Goal: Task Accomplishment & Management: Manage account settings

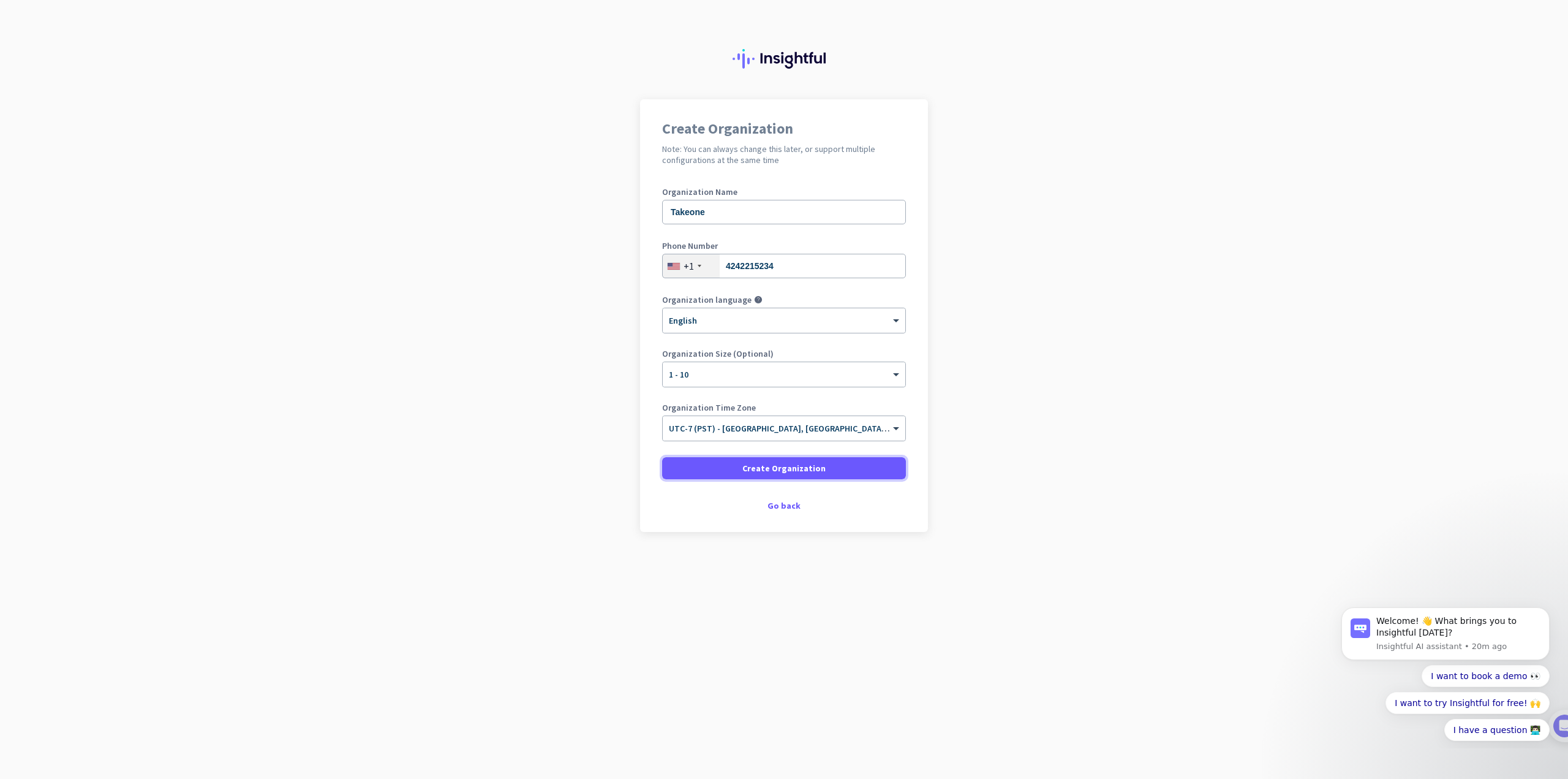
drag, startPoint x: 0, startPoint y: 0, endPoint x: 782, endPoint y: 465, distance: 909.8
click at [782, 465] on span "Create Organization" at bounding box center [784, 468] width 83 height 12
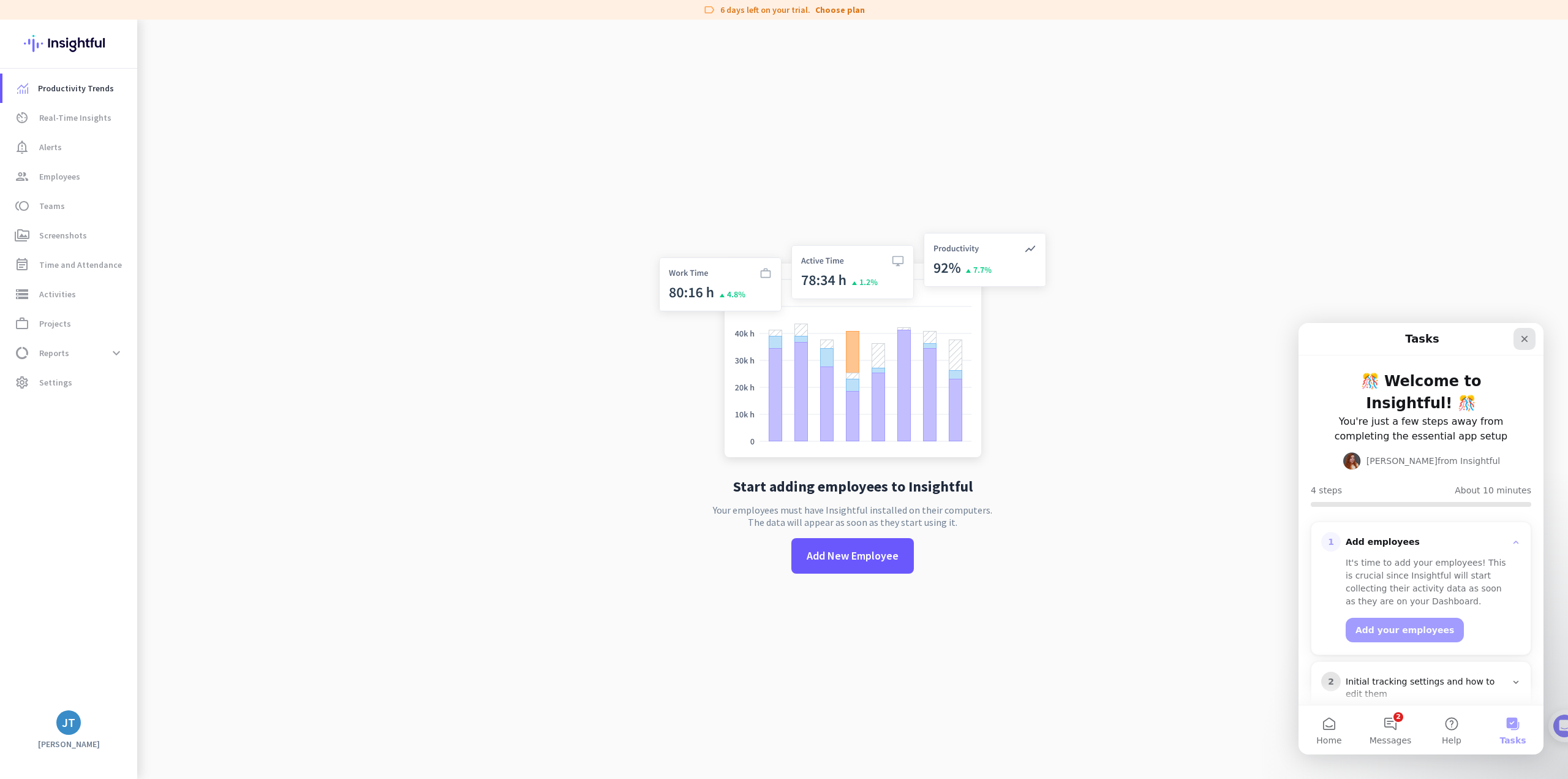
click at [1518, 340] on div "Close" at bounding box center [1524, 338] width 22 height 22
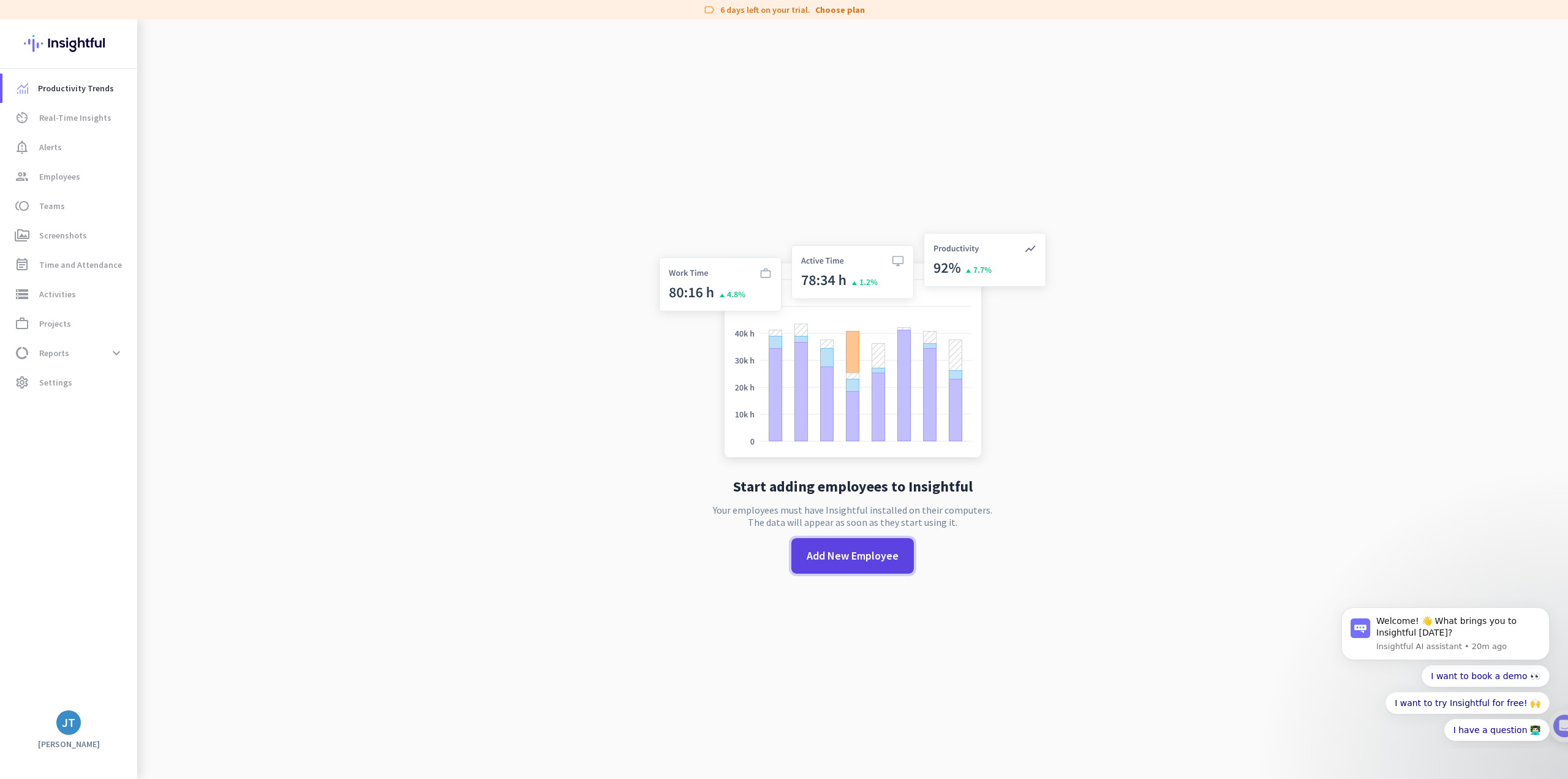
click at [850, 554] on span "Add New Employee" at bounding box center [852, 556] width 92 height 16
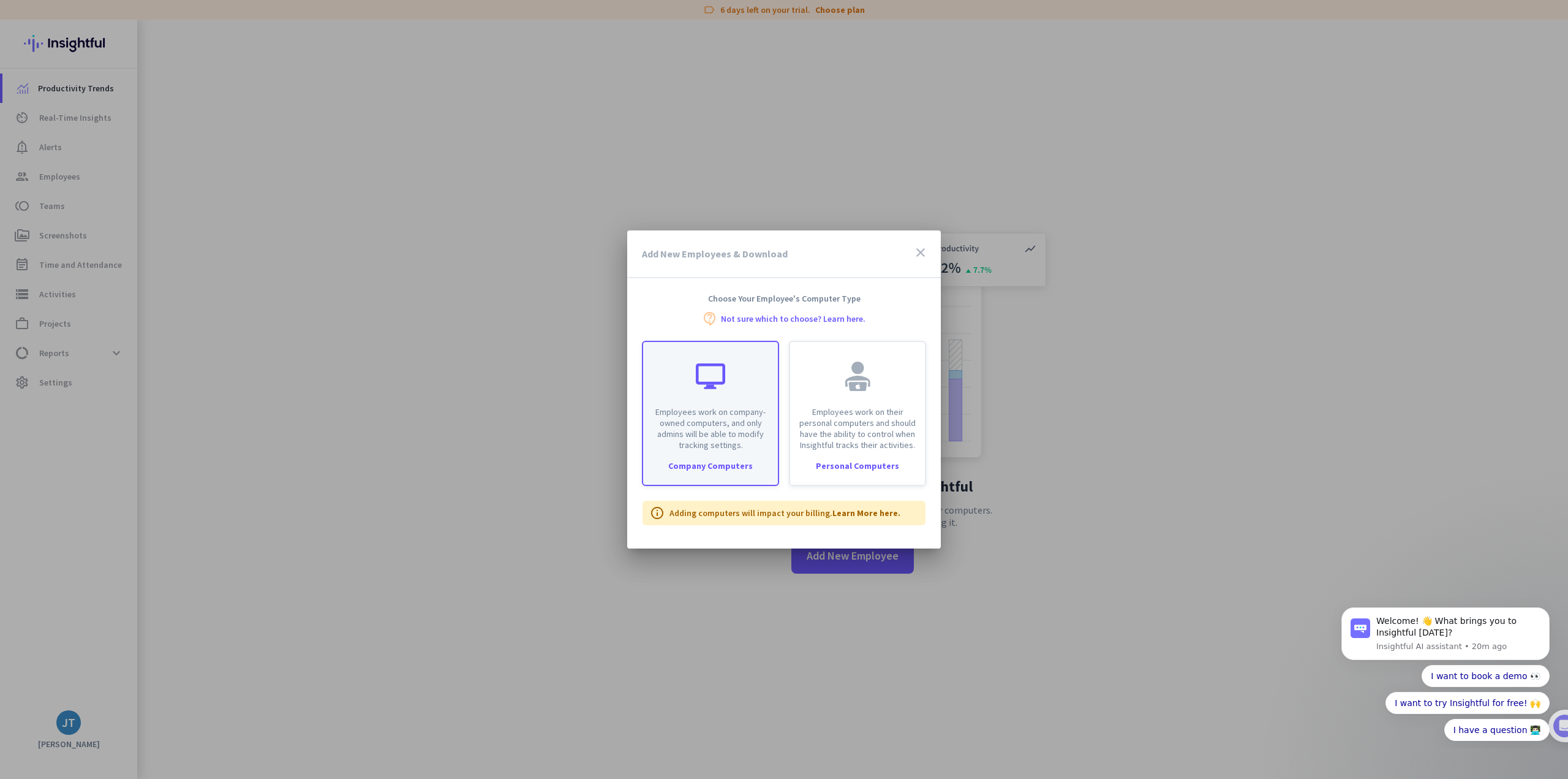
click at [729, 391] on div "Employees work on company-owned computers, and only admins will be able to modi…" at bounding box center [710, 396] width 135 height 109
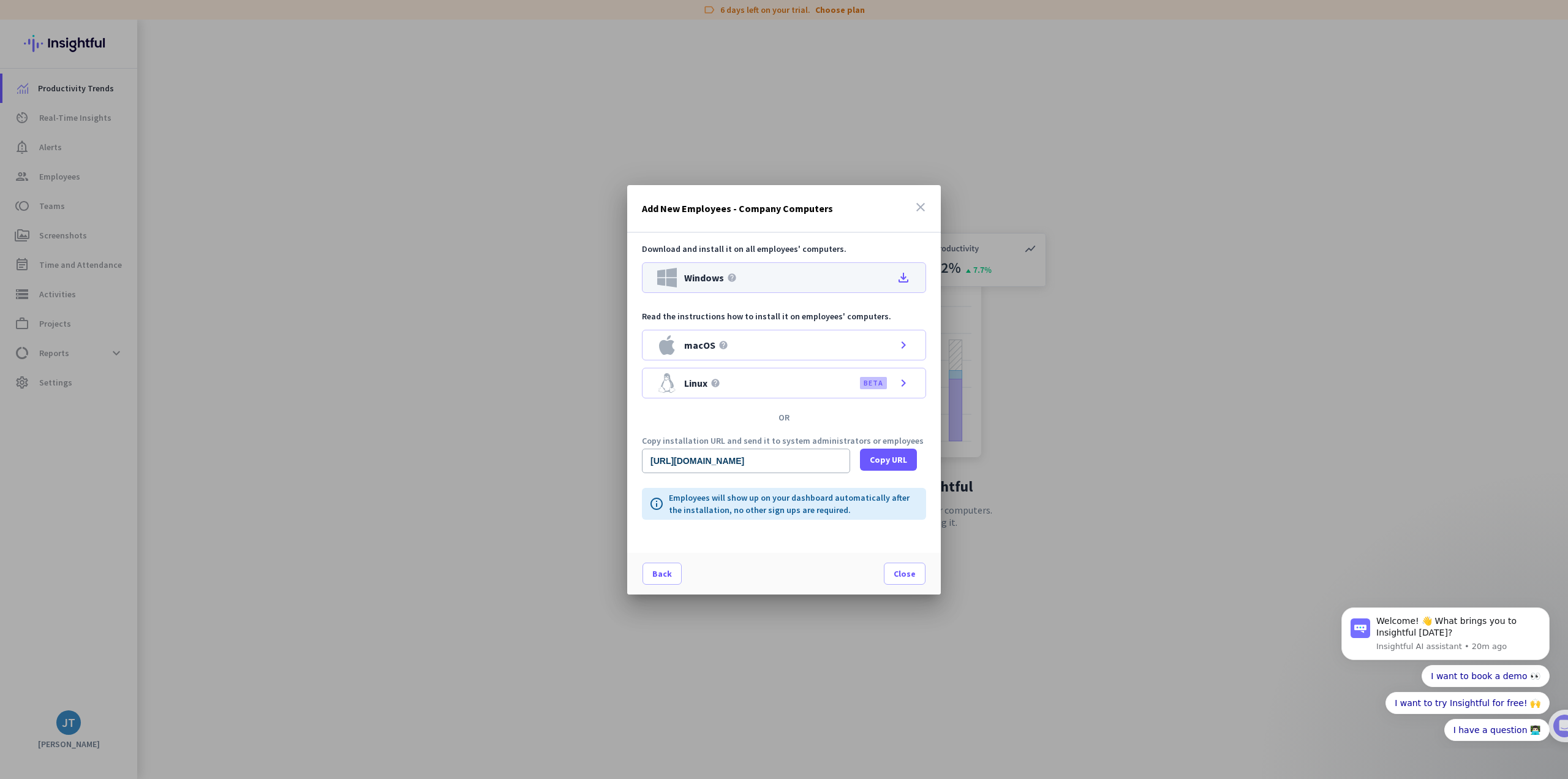
click at [905, 280] on icon "file_download" at bounding box center [903, 277] width 15 height 15
click at [908, 578] on span "Close" at bounding box center [904, 573] width 22 height 12
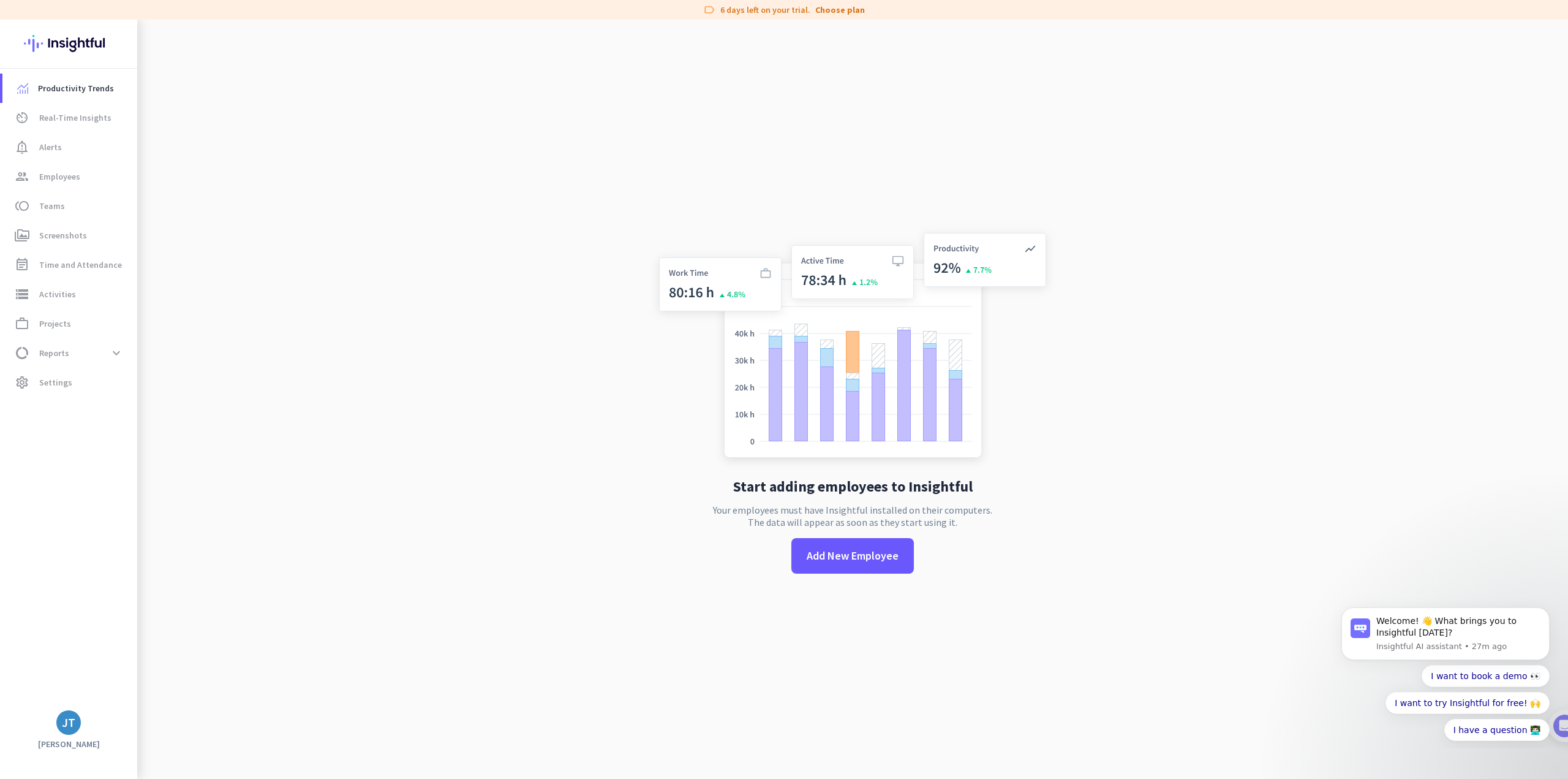
click at [763, 634] on div "Start adding employees to Insightful Your employees must have Insightful instal…" at bounding box center [852, 409] width 406 height 779
click at [71, 88] on span "Productivity Trends" at bounding box center [76, 88] width 76 height 15
click at [71, 117] on span "Real-Time Insights" at bounding box center [75, 117] width 73 height 15
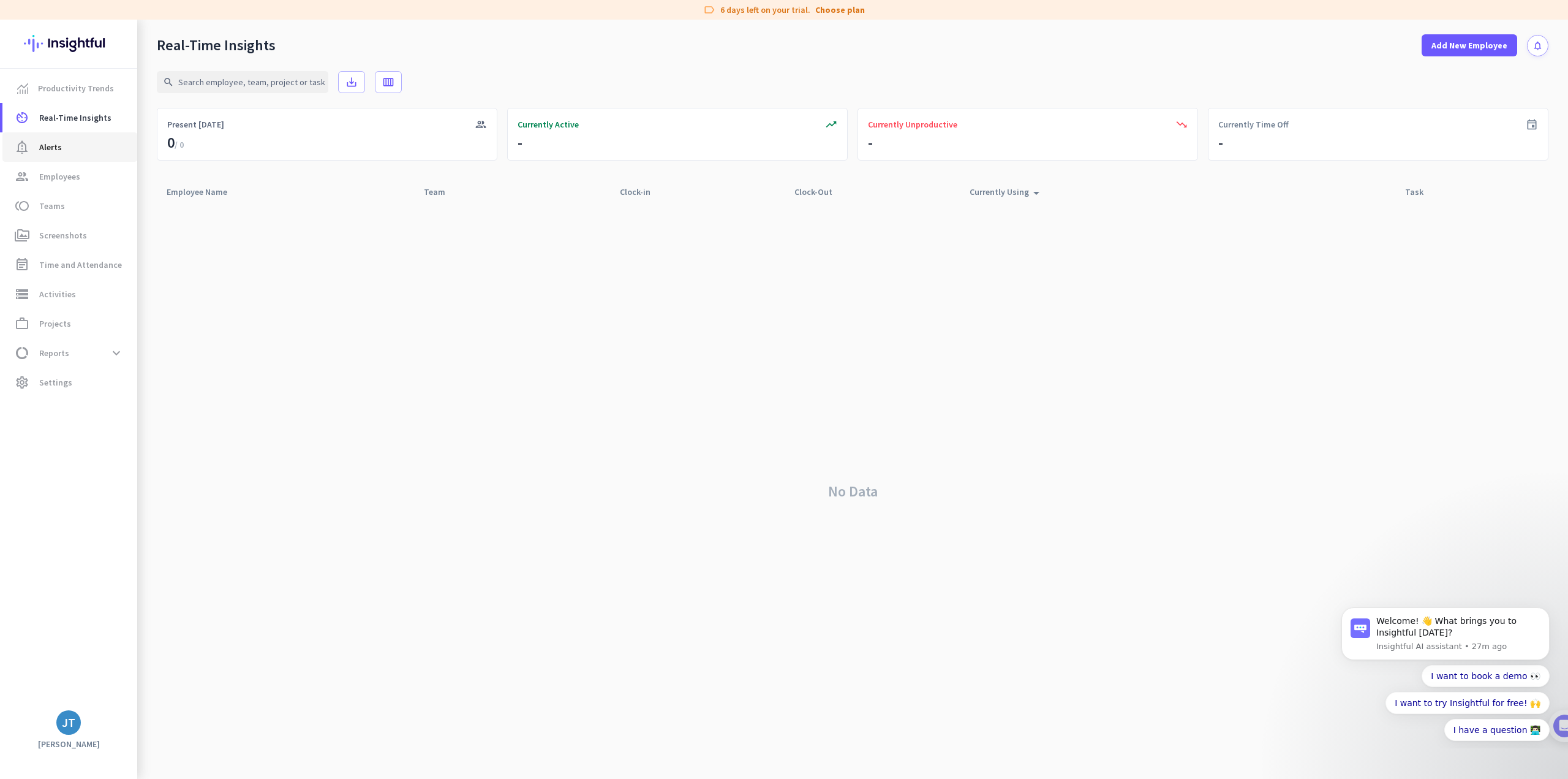
click at [61, 146] on span "notification_important Alerts" at bounding box center [69, 146] width 115 height 15
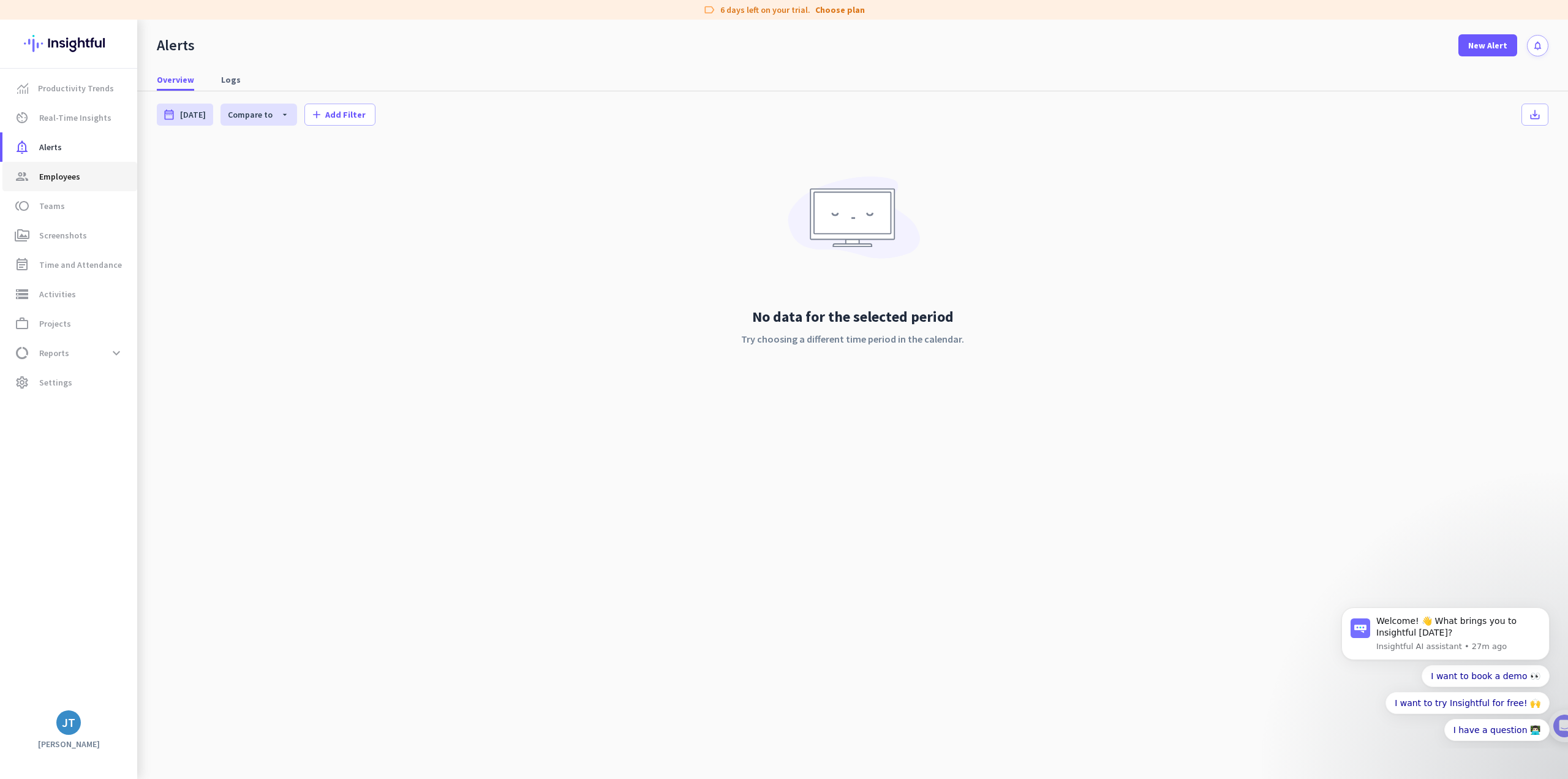
click at [60, 181] on span "Employees" at bounding box center [59, 176] width 41 height 15
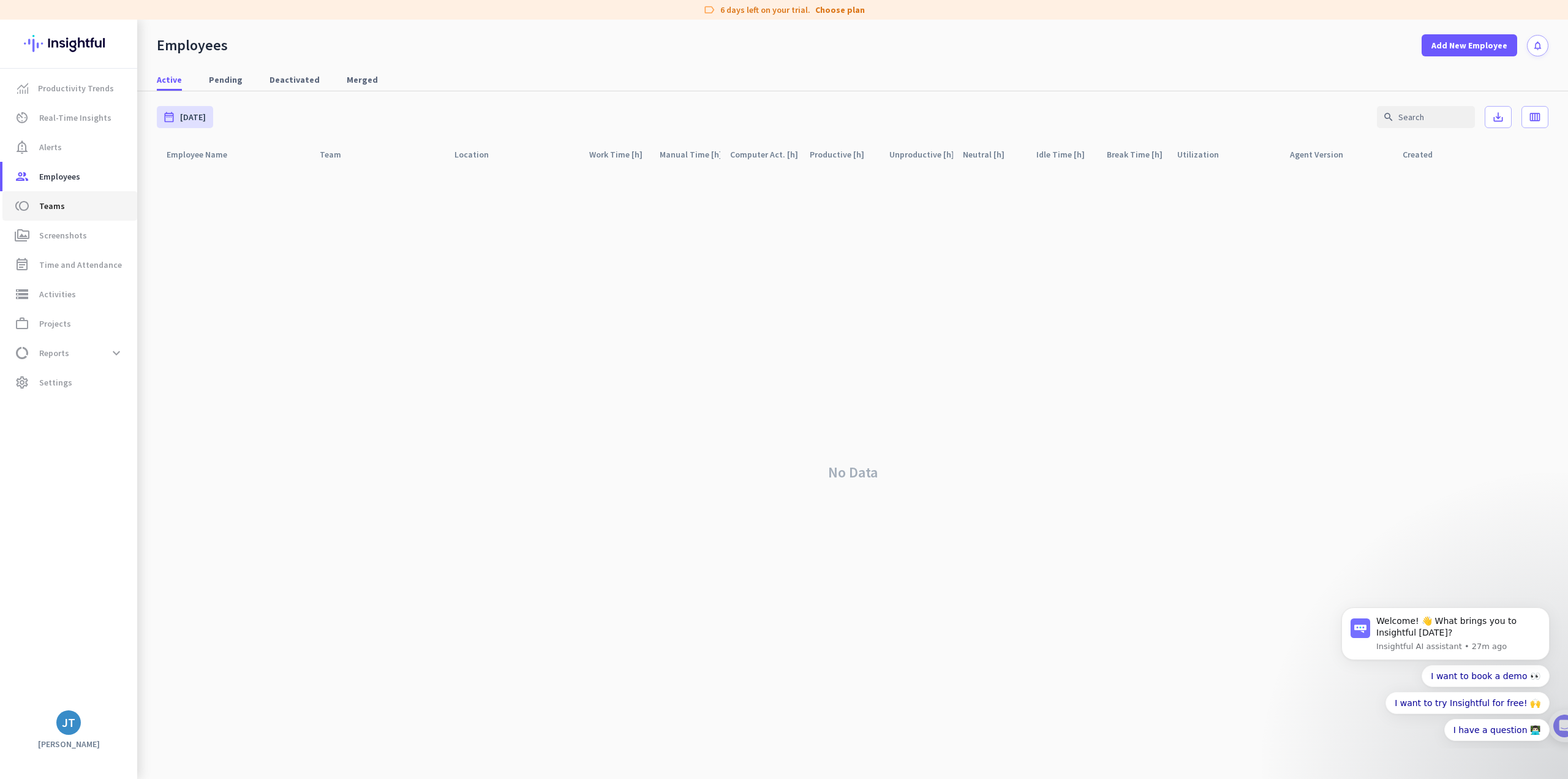
click at [53, 205] on span "Teams" at bounding box center [52, 205] width 26 height 15
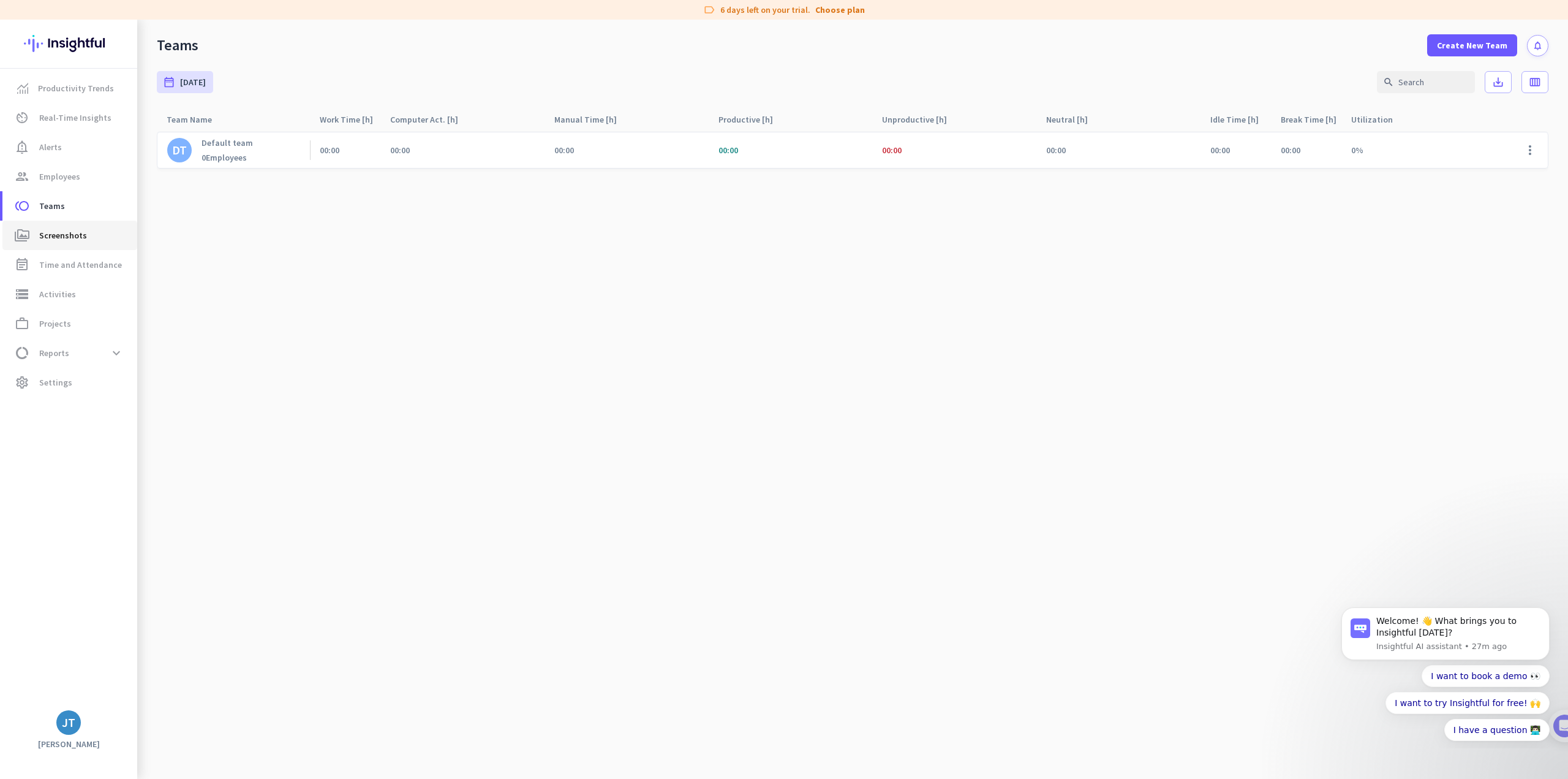
click at [52, 230] on span "Screenshots" at bounding box center [63, 235] width 48 height 15
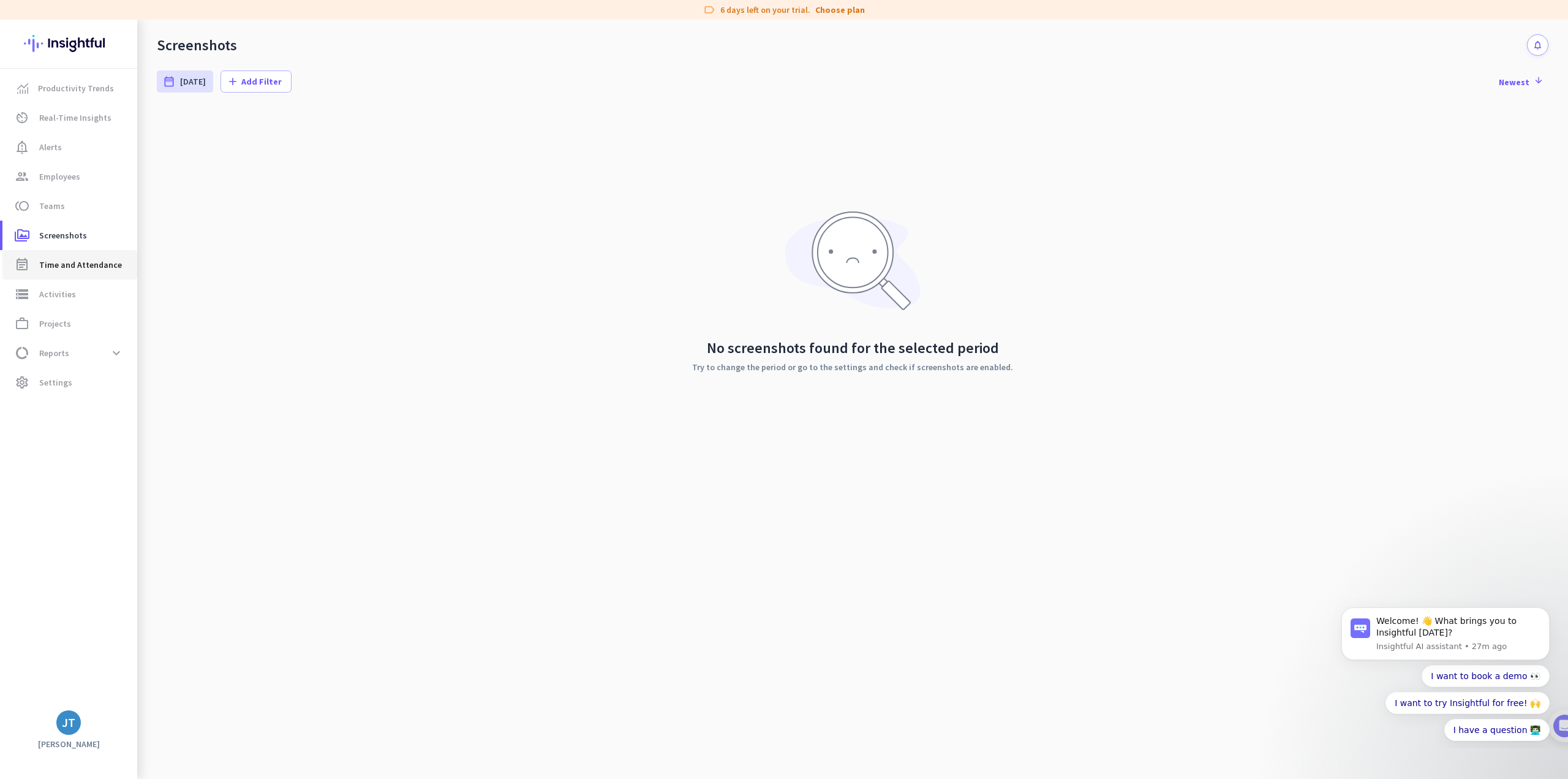
click at [52, 260] on span "Time and Attendance" at bounding box center [80, 265] width 83 height 15
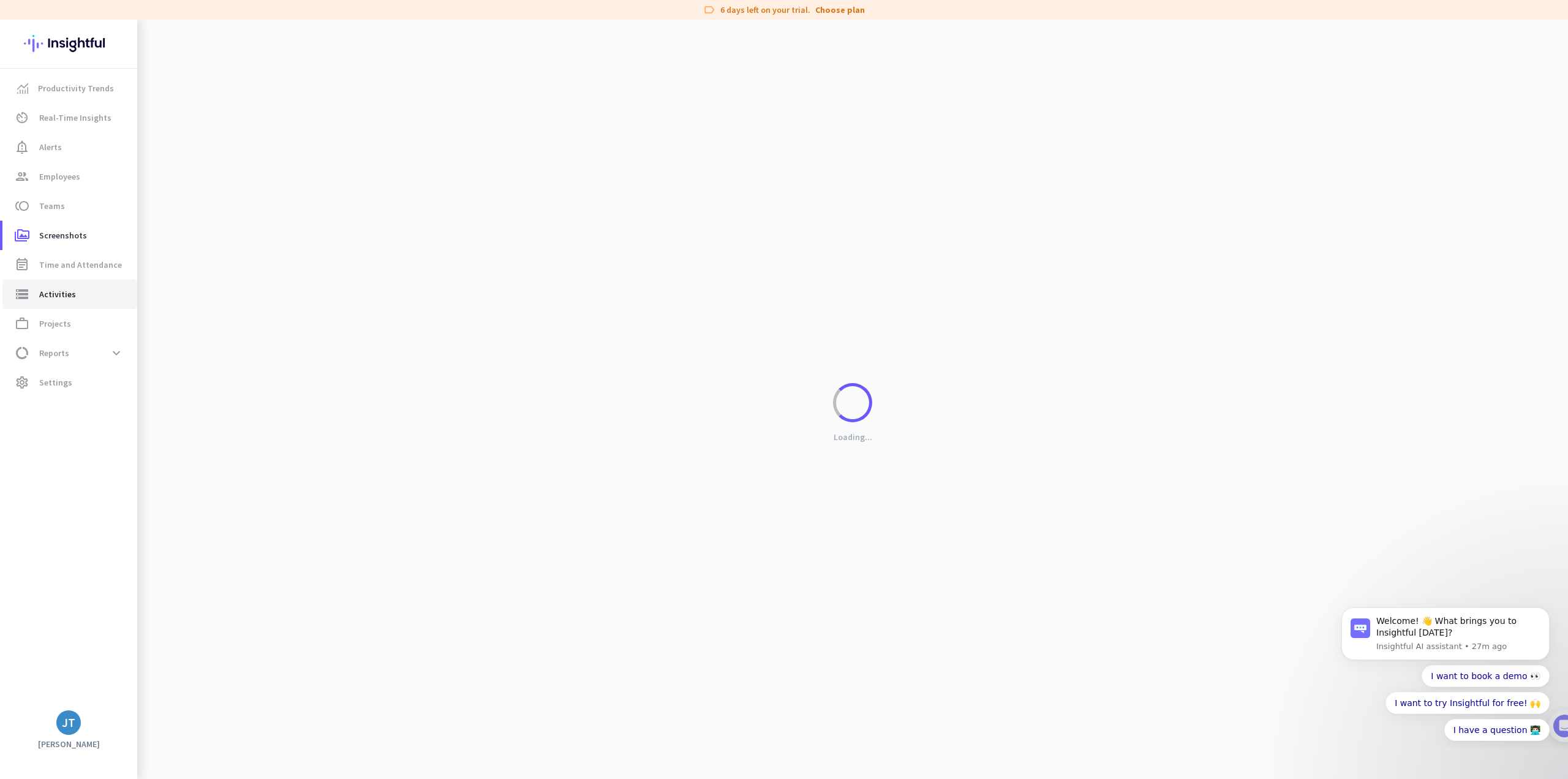
click at [50, 299] on span "Activities" at bounding box center [57, 294] width 37 height 15
click at [54, 353] on span "Reports" at bounding box center [54, 352] width 30 height 15
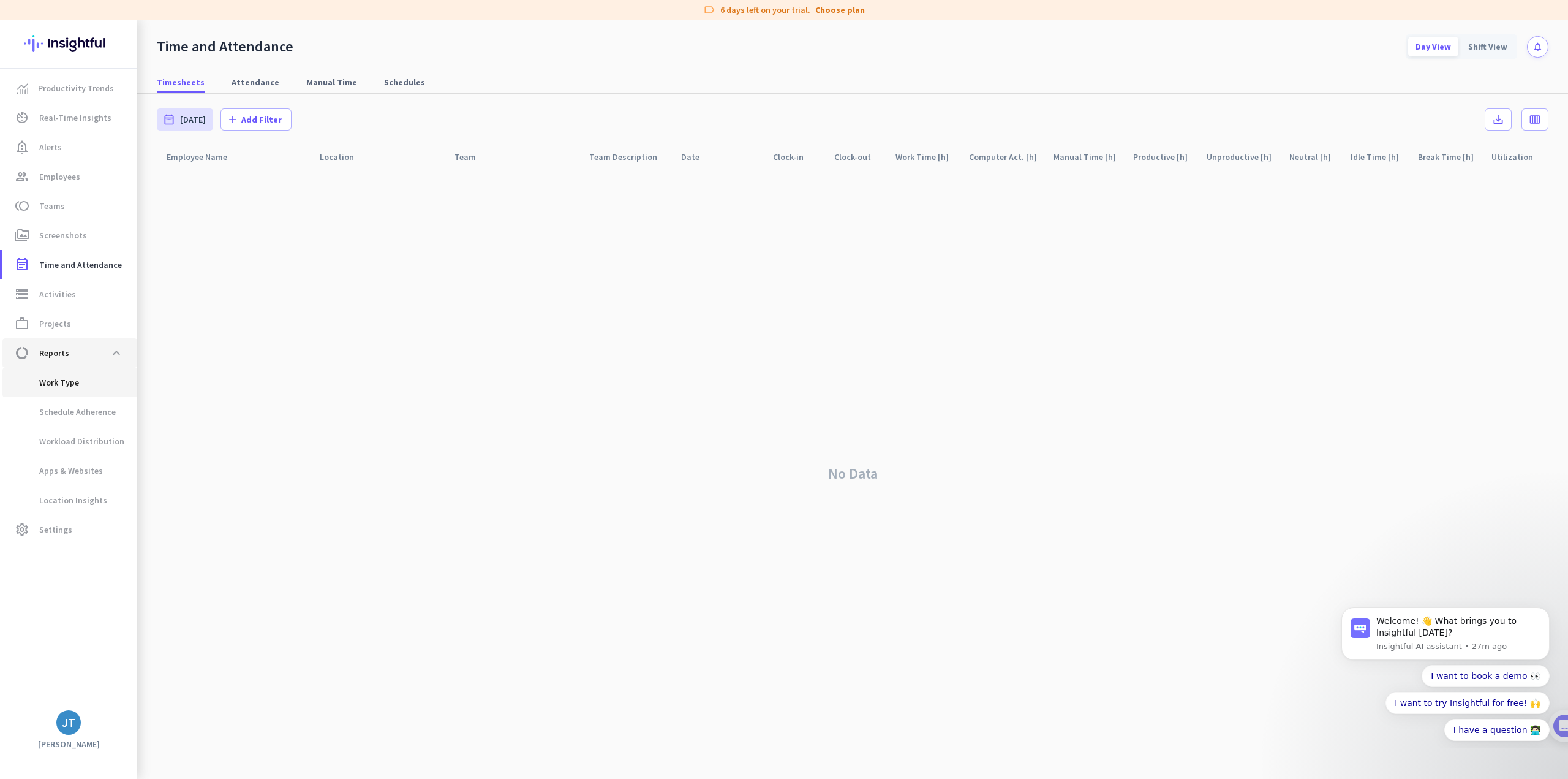
type input "Tue, Sep 16 - Tue, Sep 16"
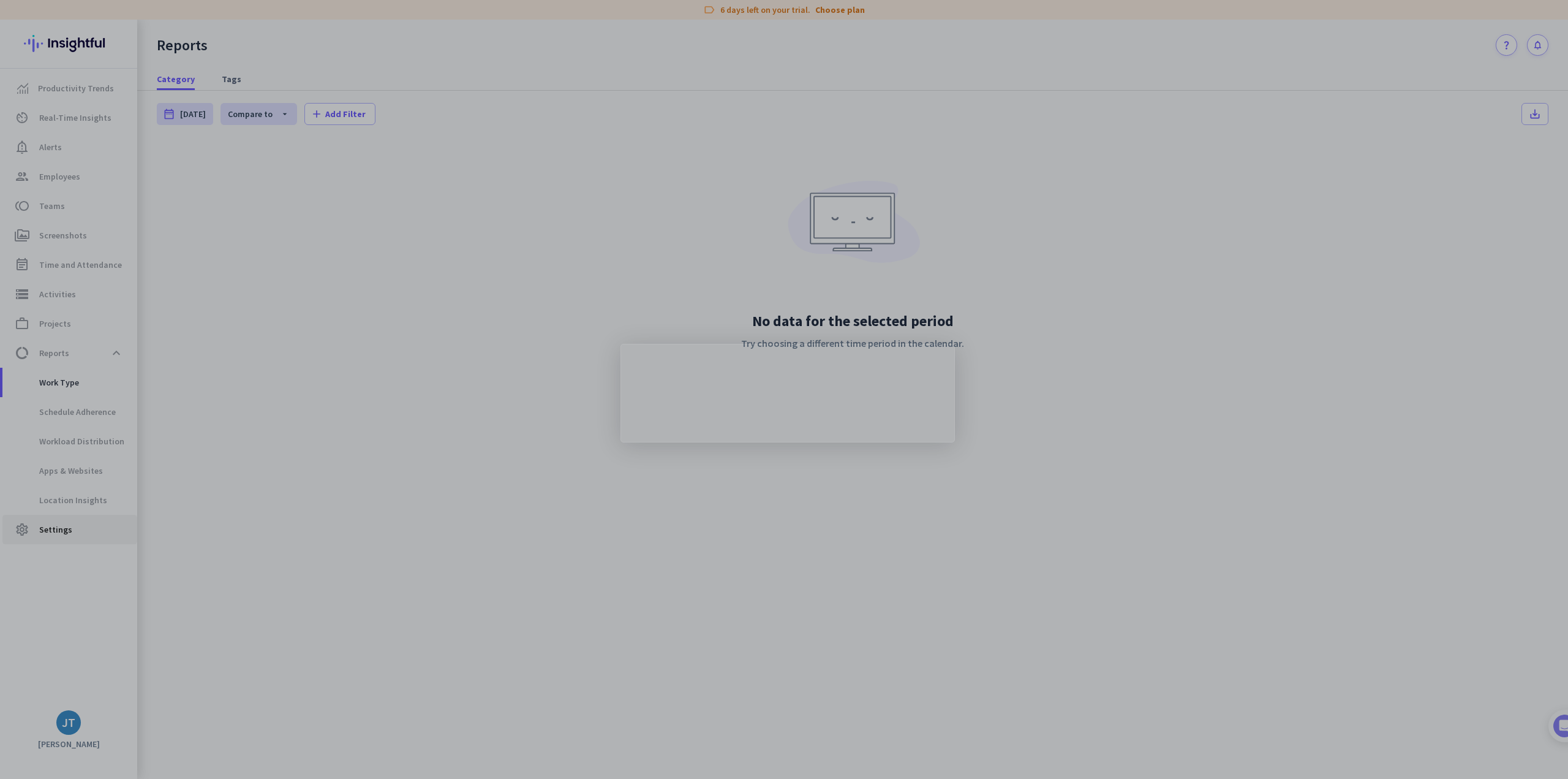
click at [63, 525] on div "Product tour overlay" at bounding box center [784, 390] width 1568 height 779
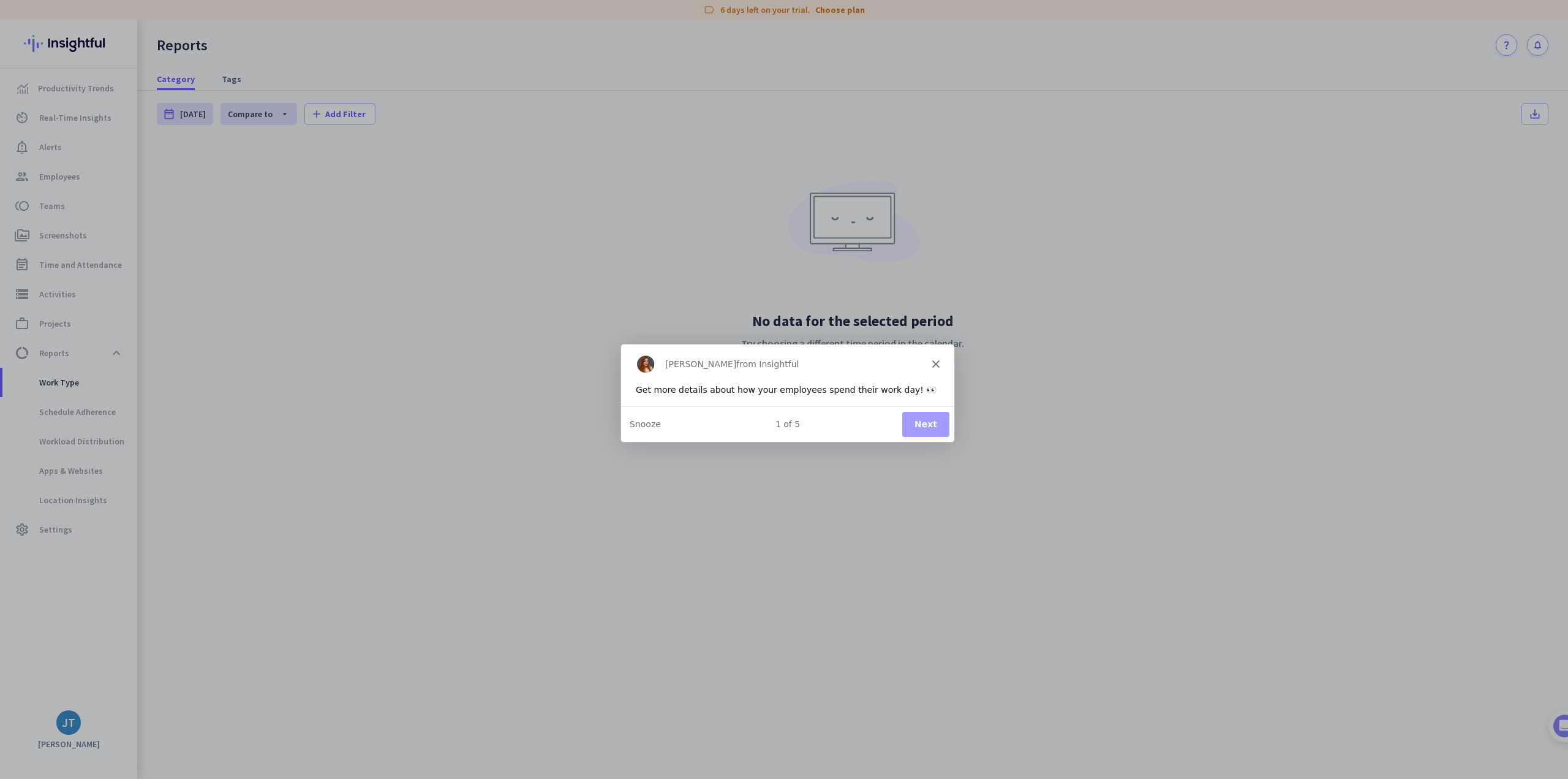
click at [918, 423] on button "Next" at bounding box center [925, 424] width 47 height 25
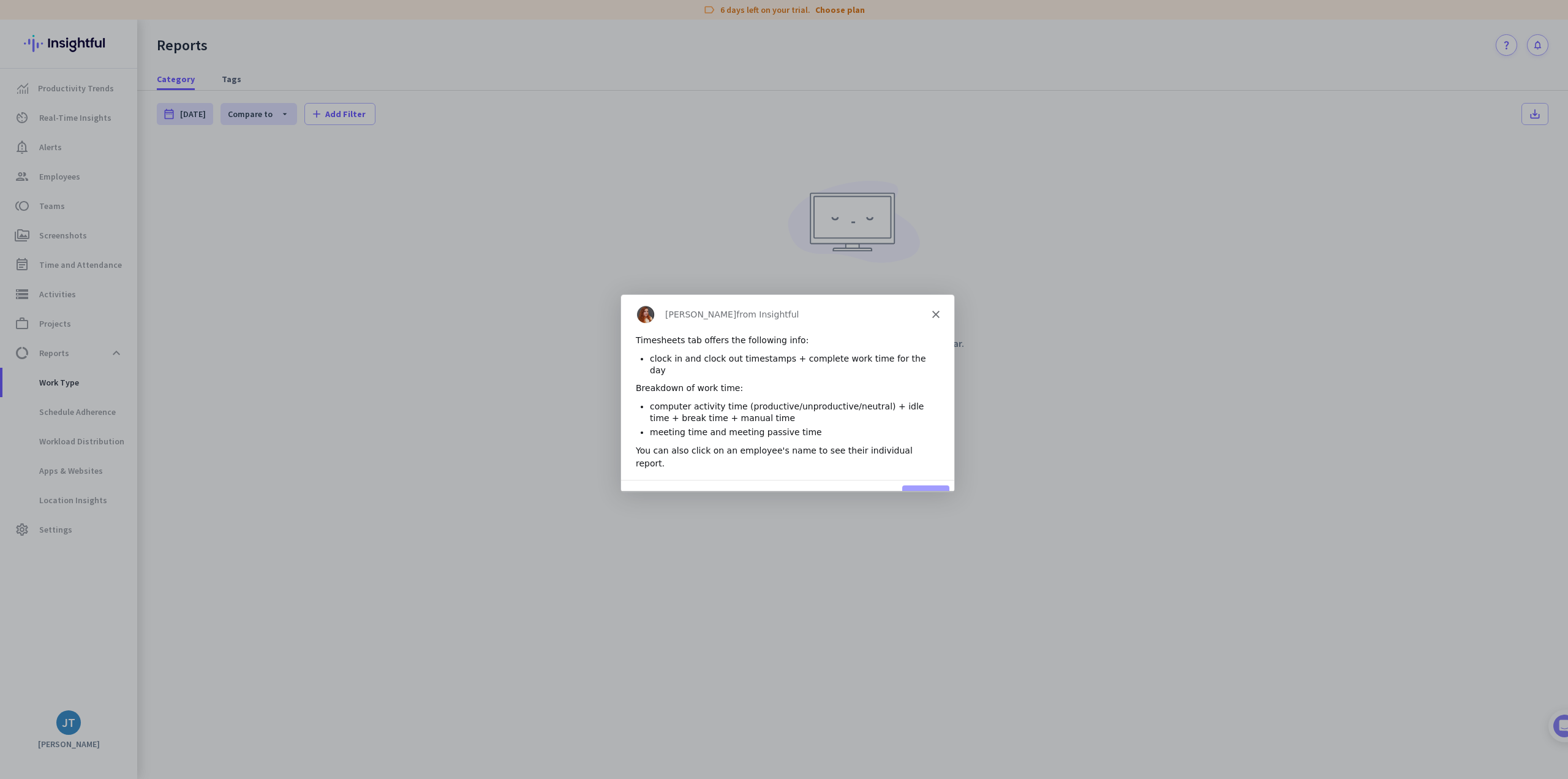
click at [925, 485] on button "Next" at bounding box center [925, 497] width 47 height 25
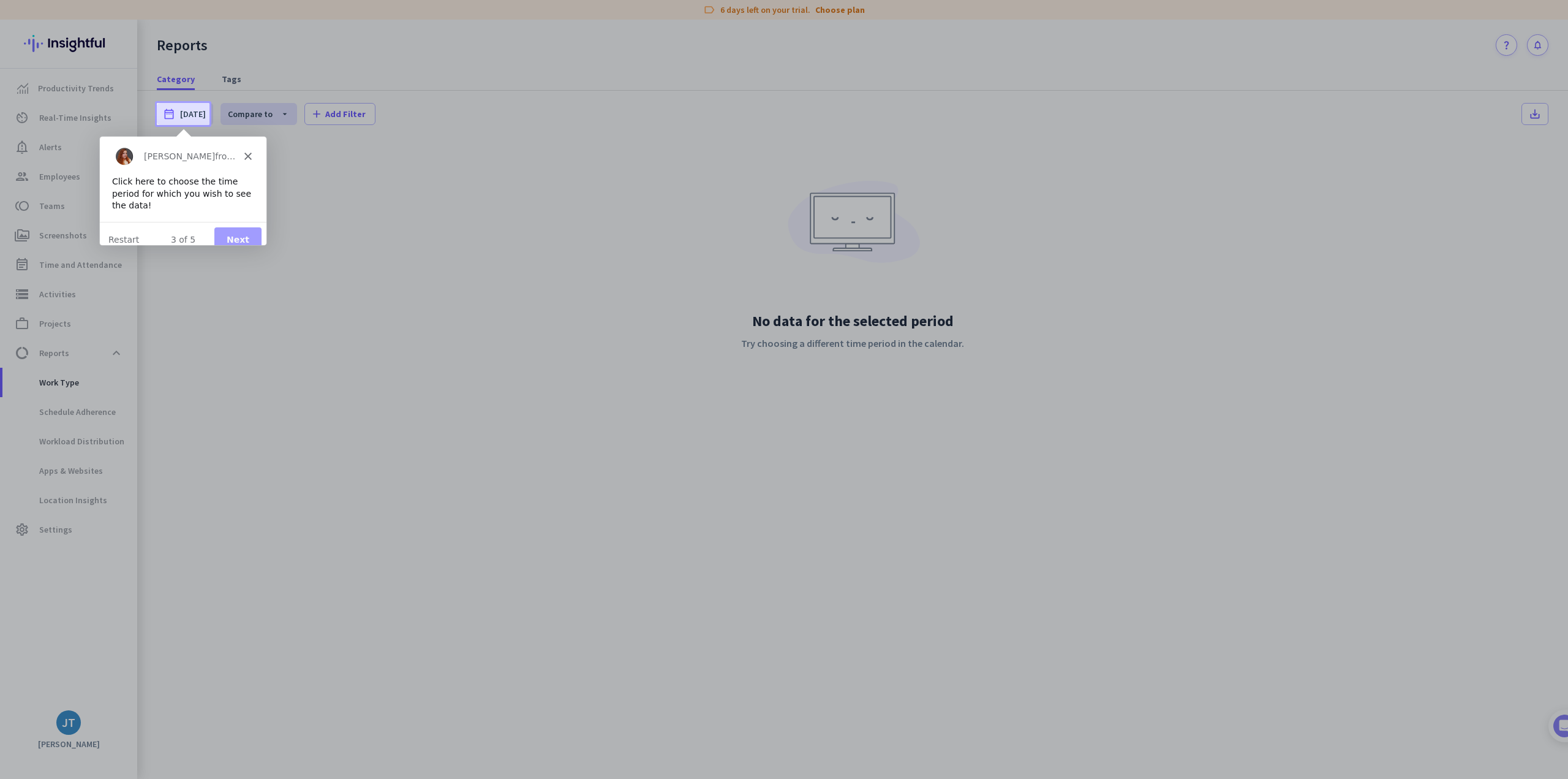
click at [245, 235] on button "Next" at bounding box center [237, 239] width 47 height 25
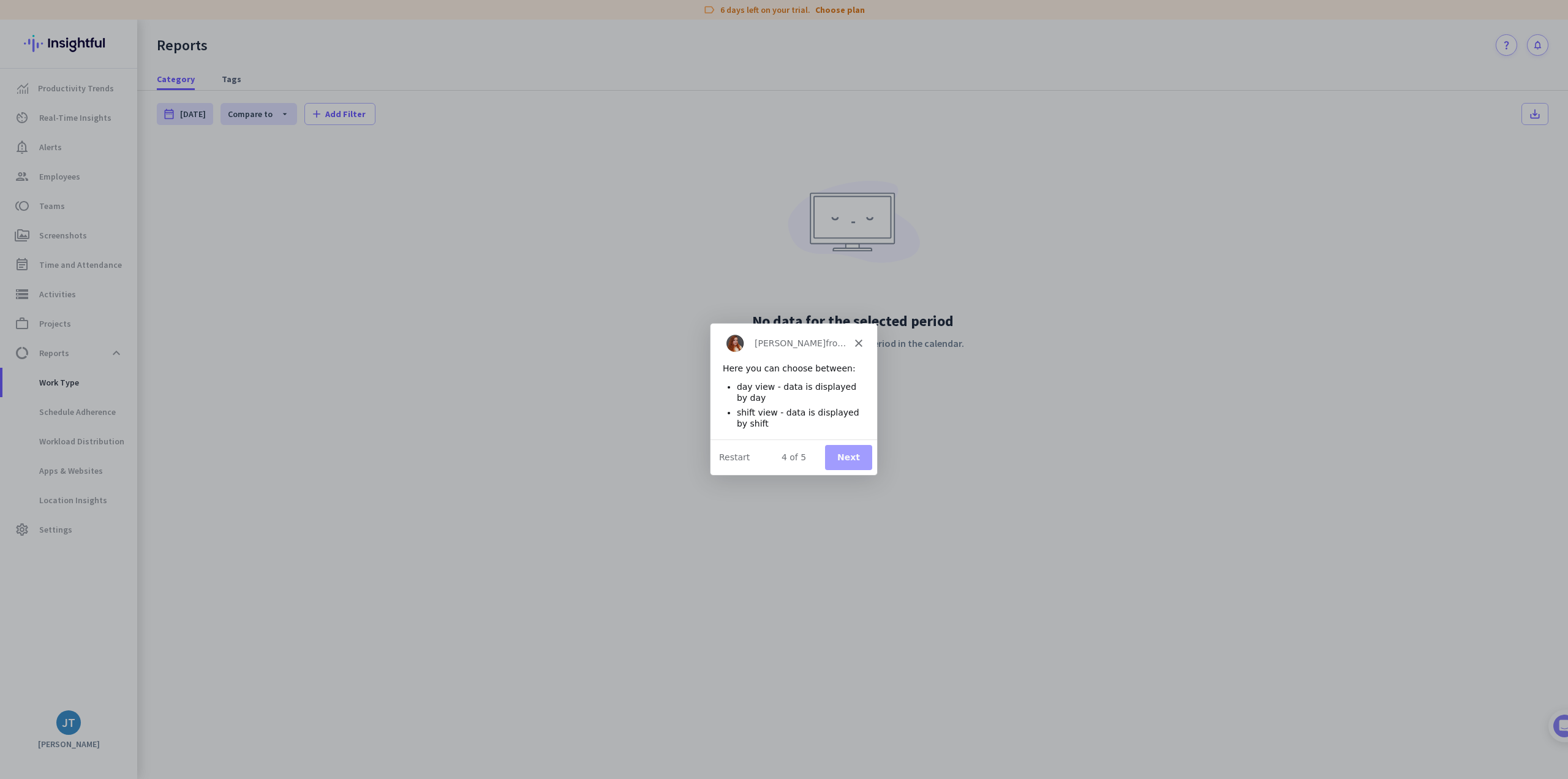
click at [852, 451] on button "Next" at bounding box center [848, 456] width 47 height 25
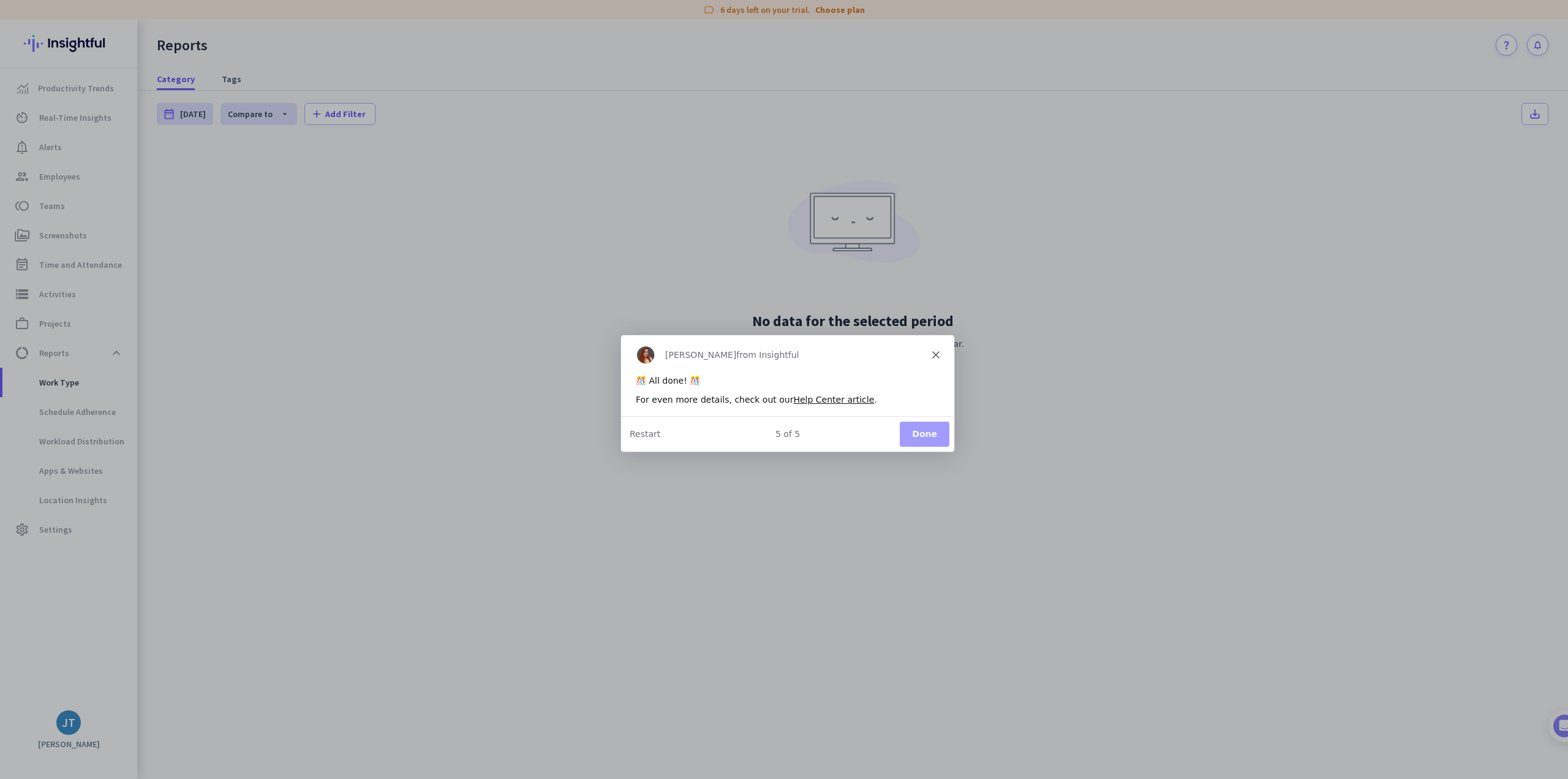
click at [929, 431] on button "Done" at bounding box center [924, 433] width 50 height 25
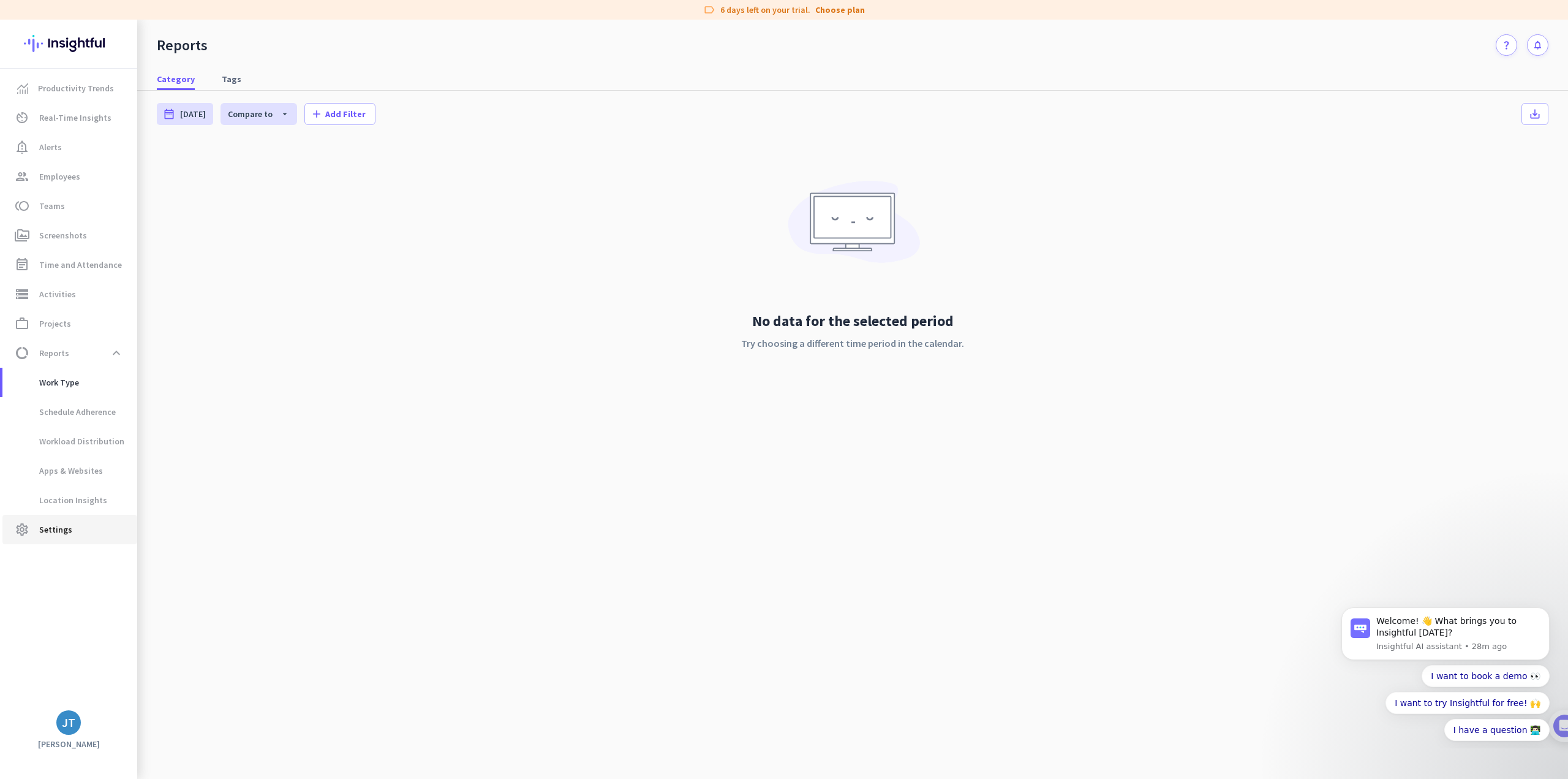
click at [40, 529] on span "Settings" at bounding box center [56, 529] width 33 height 15
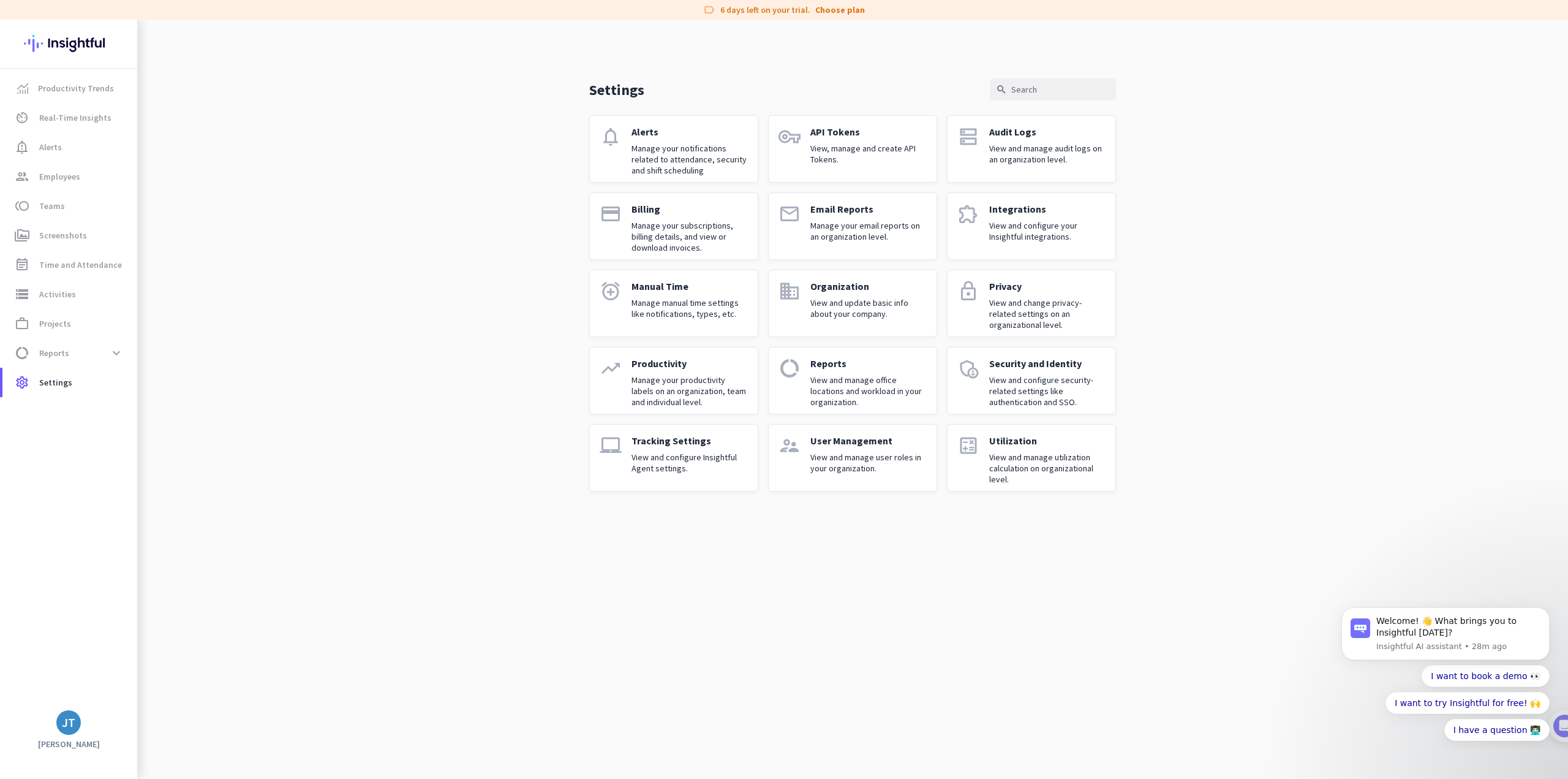
click at [670, 463] on p "View and configure Insightful Agent settings." at bounding box center [690, 462] width 116 height 22
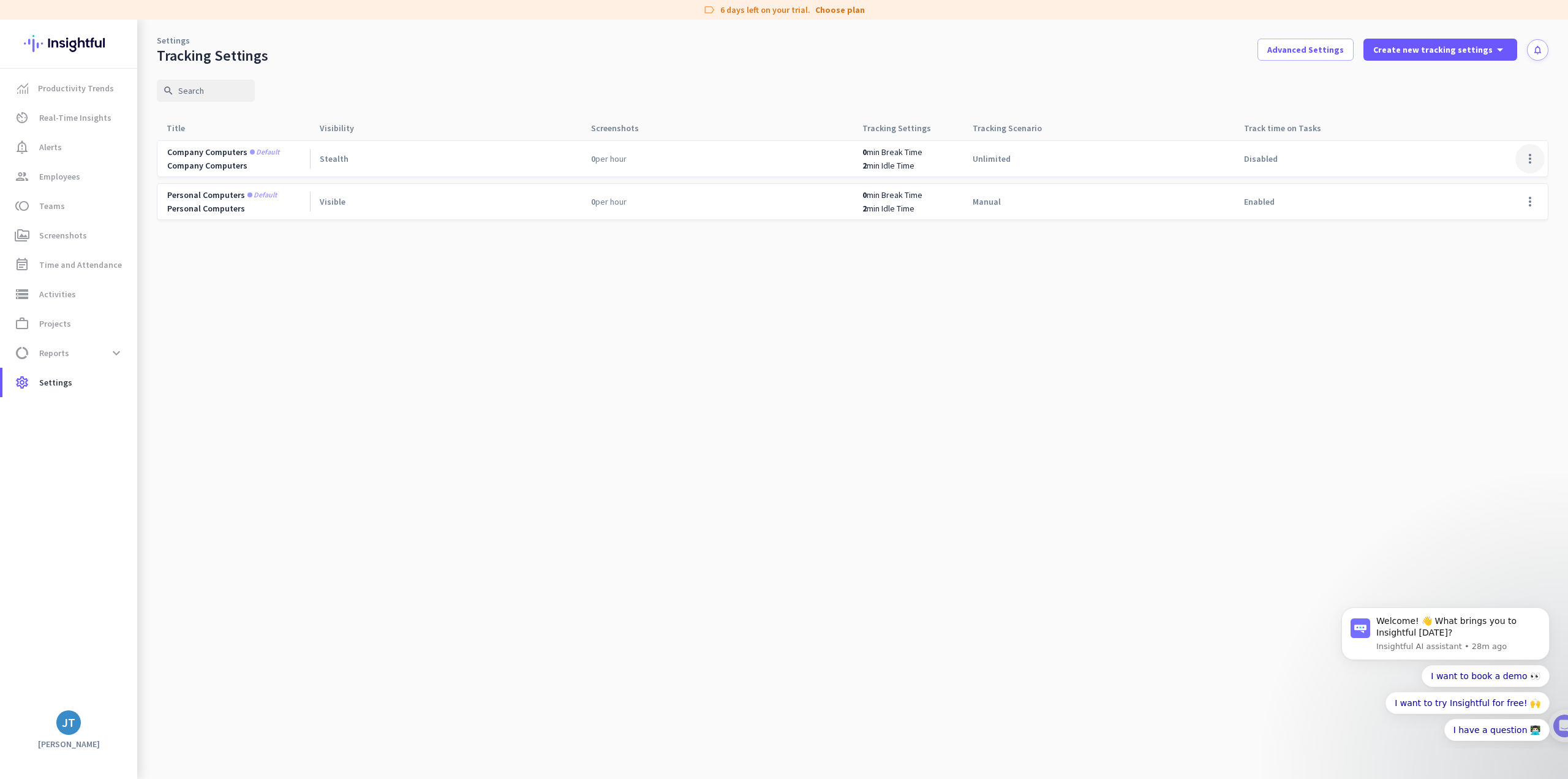
click at [1528, 159] on span at bounding box center [1530, 158] width 30 height 30
click at [1514, 182] on span "Edit" at bounding box center [1505, 184] width 59 height 12
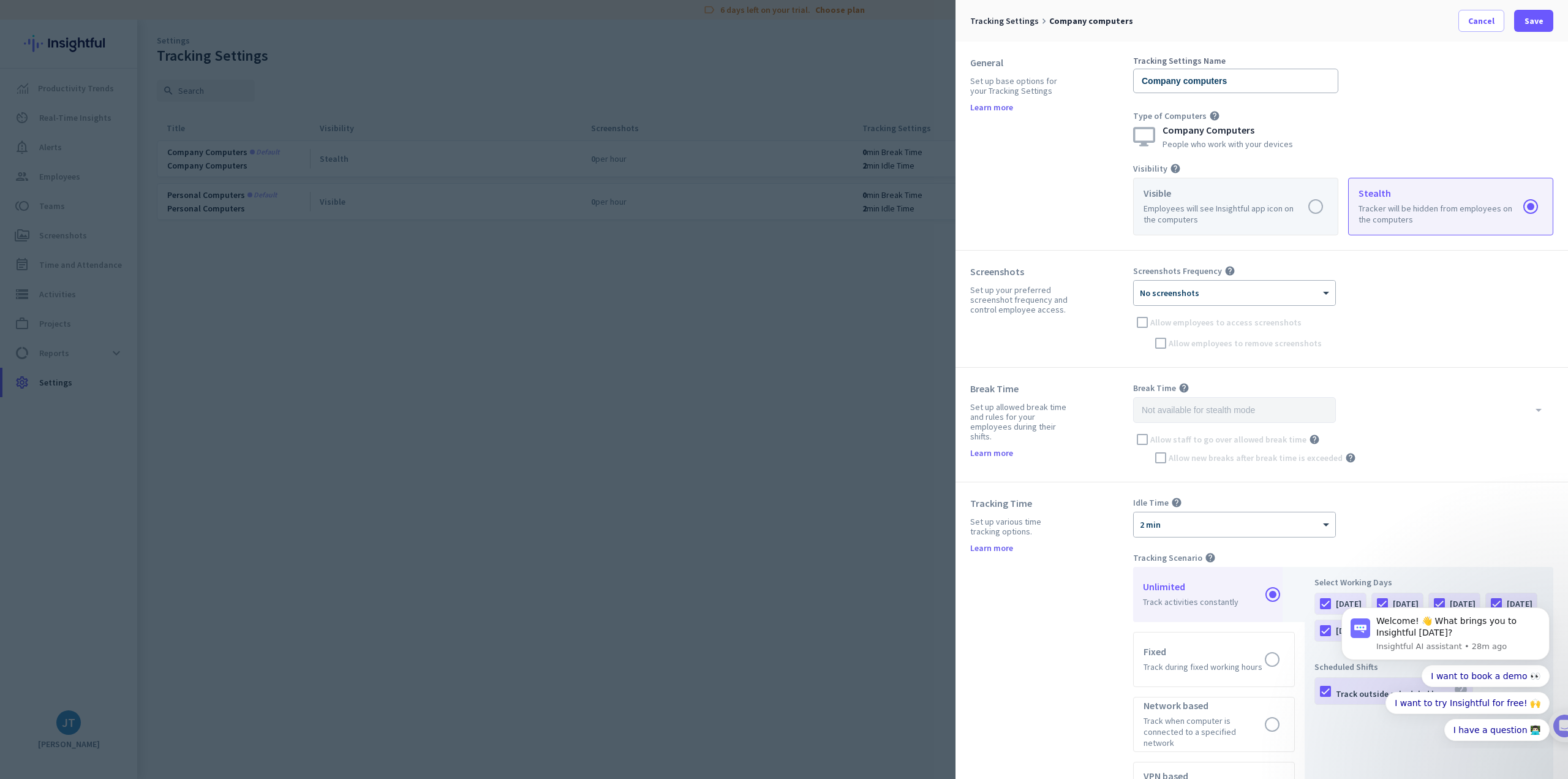
click at [1307, 209] on label at bounding box center [1235, 206] width 204 height 56
click at [0, 0] on input "radio" at bounding box center [0, 0] width 0 height 0
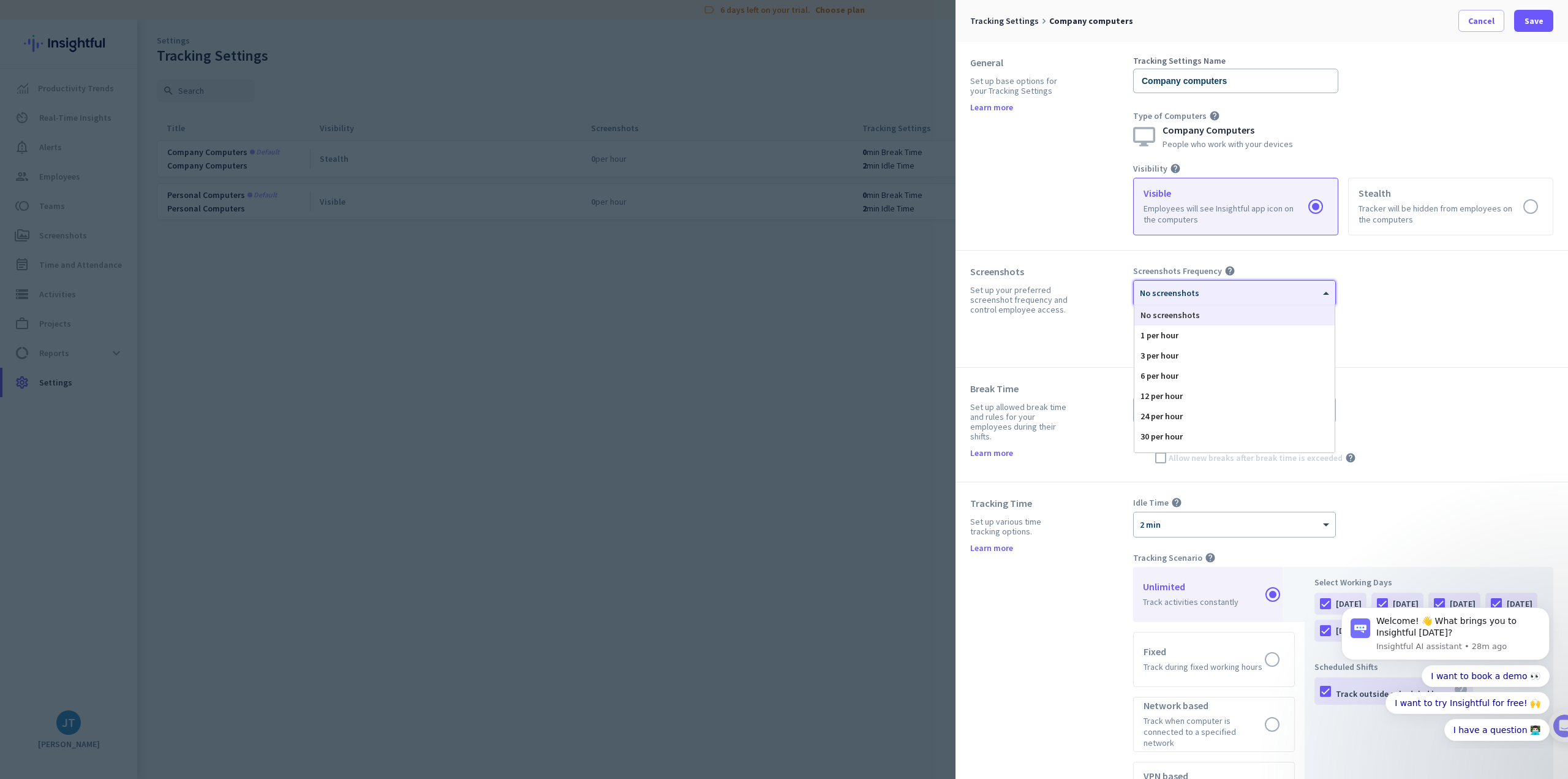
click at [1190, 294] on span "No screenshots" at bounding box center [1169, 292] width 59 height 11
click at [1097, 284] on div "Screenshots Set up your preferred screenshot frequency and control employee acc…" at bounding box center [1052, 309] width 163 height 87
click at [1174, 299] on div "× No screenshots" at bounding box center [1234, 293] width 201 height 25
click at [1169, 290] on div at bounding box center [1234, 288] width 201 height 11
click at [1087, 300] on div "Screenshots Set up your preferred screenshot frequency and control employee acc…" at bounding box center [1052, 309] width 163 height 87
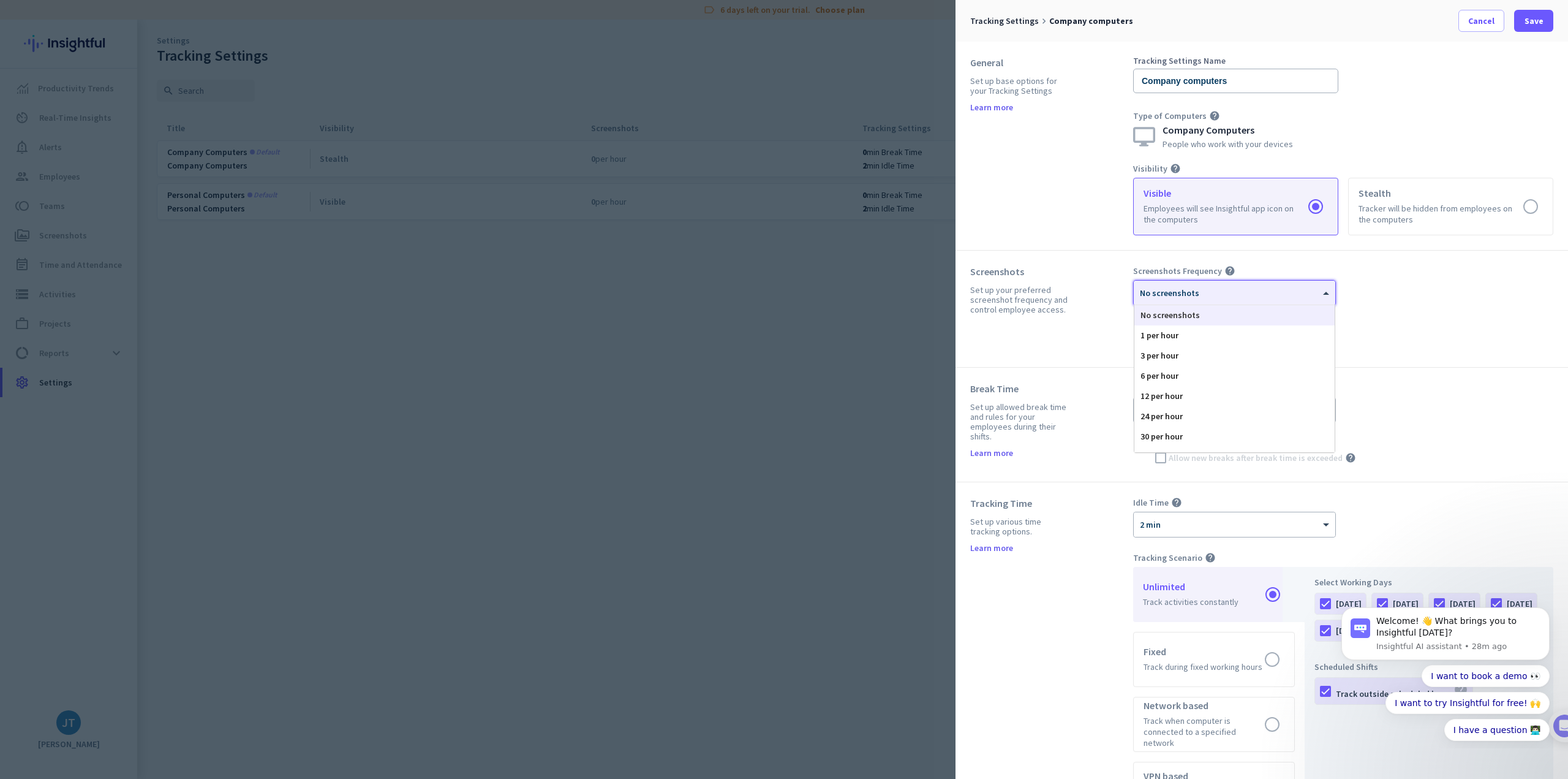
click at [1230, 296] on div "× No screenshots" at bounding box center [1227, 293] width 186 height 11
click at [1218, 334] on div "1 per hour" at bounding box center [1234, 335] width 200 height 20
click at [1212, 324] on span "Allow employees to access screenshots" at bounding box center [1226, 322] width 151 height 12
click at [0, 0] on input "Allow employees to access screenshots" at bounding box center [0, 0] width 0 height 0
click at [1490, 532] on div "Idle Time help × 2 min" at bounding box center [1343, 517] width 420 height 40
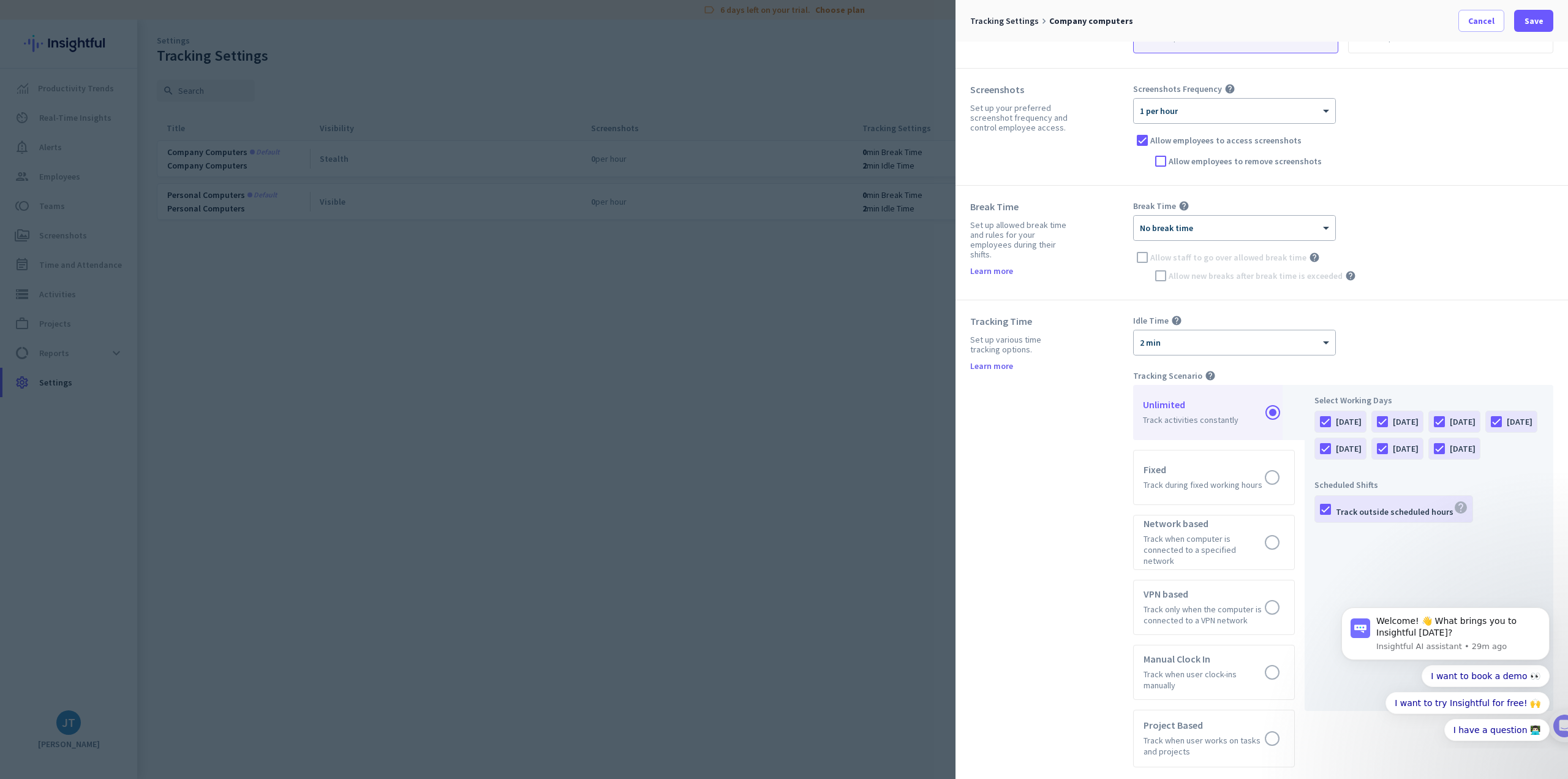
scroll to position [184, 0]
click at [1276, 345] on div "× 2 min" at bounding box center [1227, 341] width 186 height 11
click at [1253, 441] on div "5 min" at bounding box center [1234, 444] width 200 height 20
click at [1039, 340] on div "Set up various time tracking options." at bounding box center [1021, 342] width 102 height 20
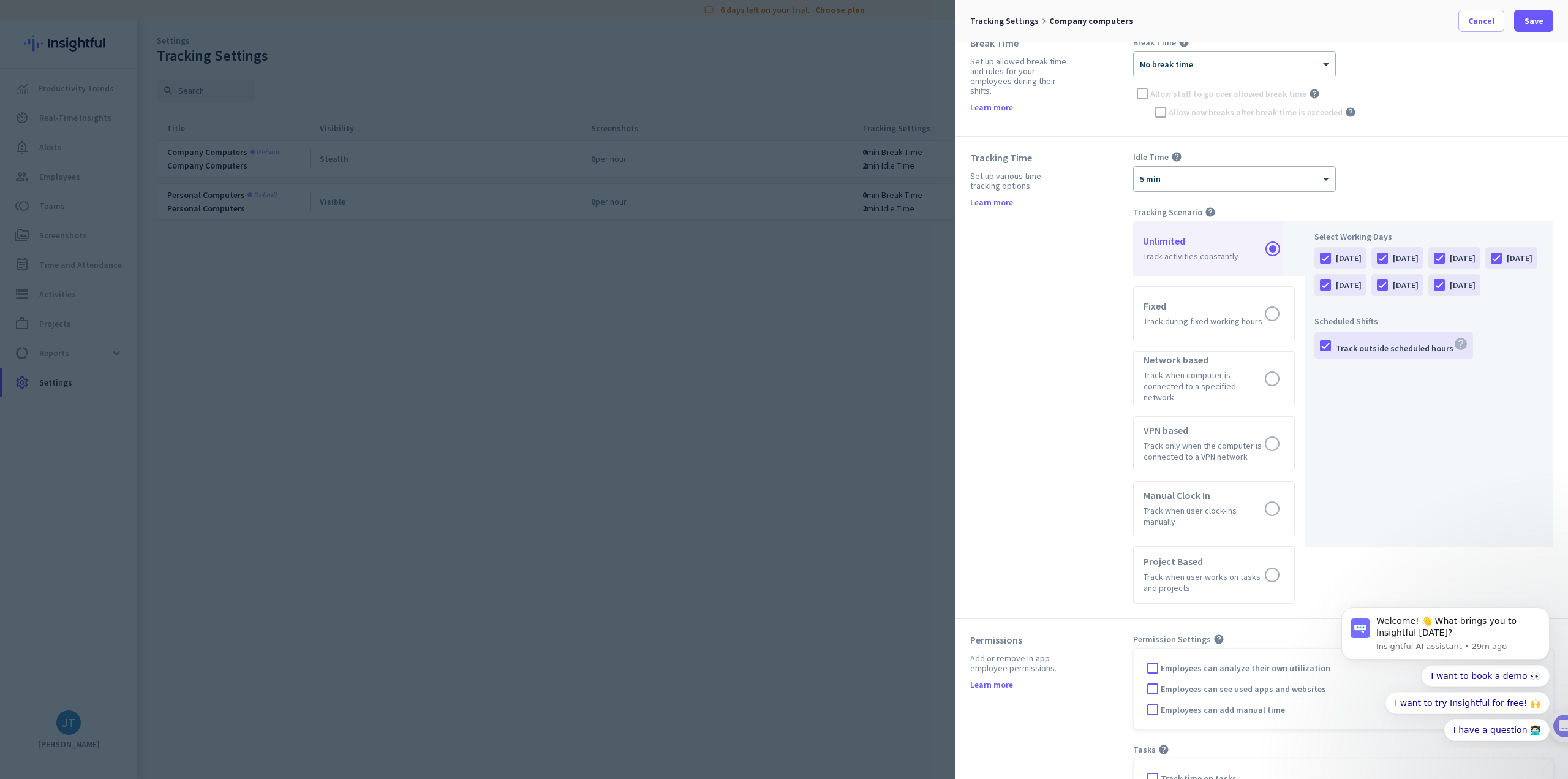
scroll to position [389, 0]
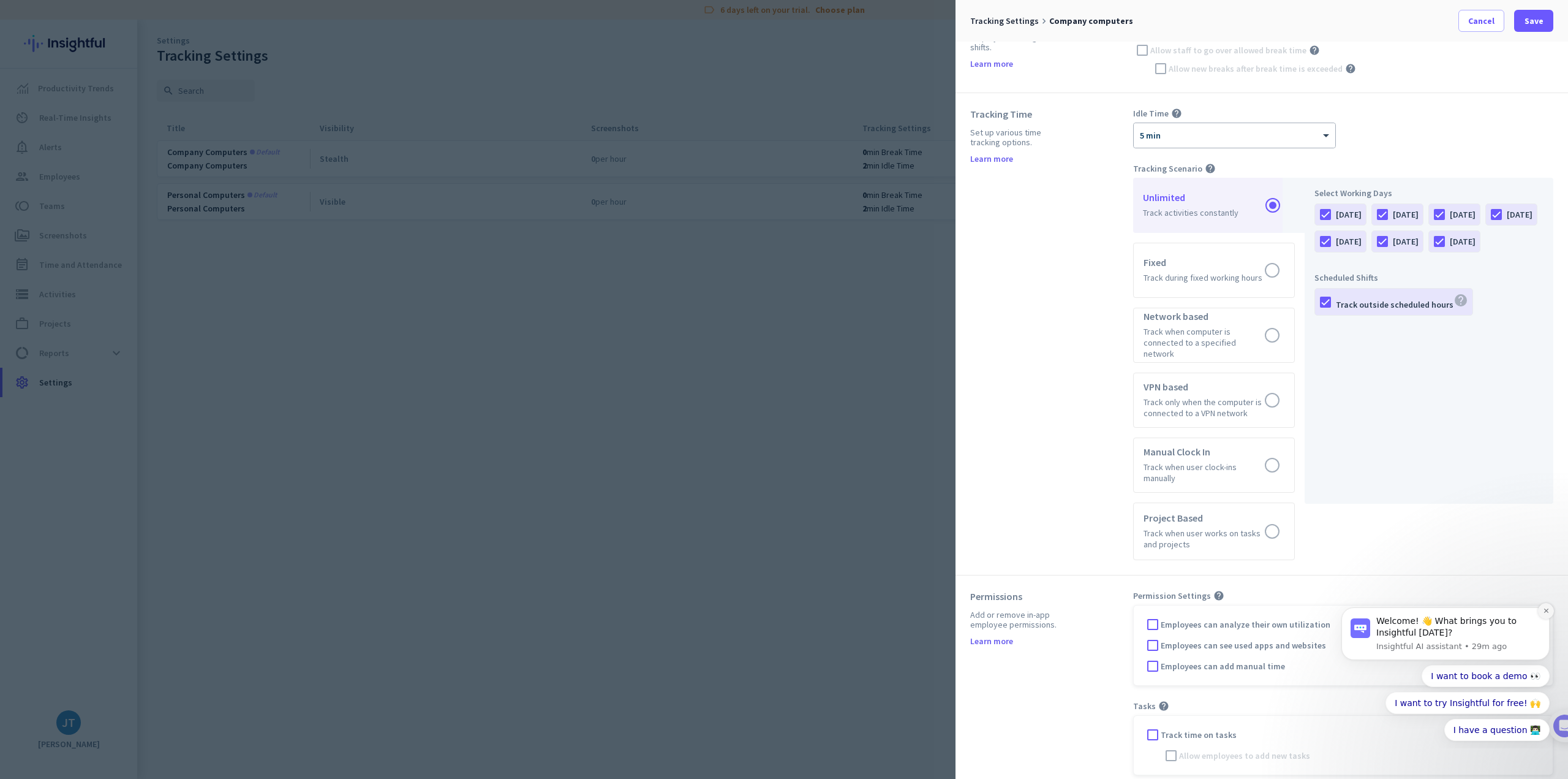
click at [1545, 612] on icon "Dismiss notification" at bounding box center [1545, 610] width 4 height 4
click at [1548, 614] on icon "Dismiss notification" at bounding box center [1546, 610] width 7 height 7
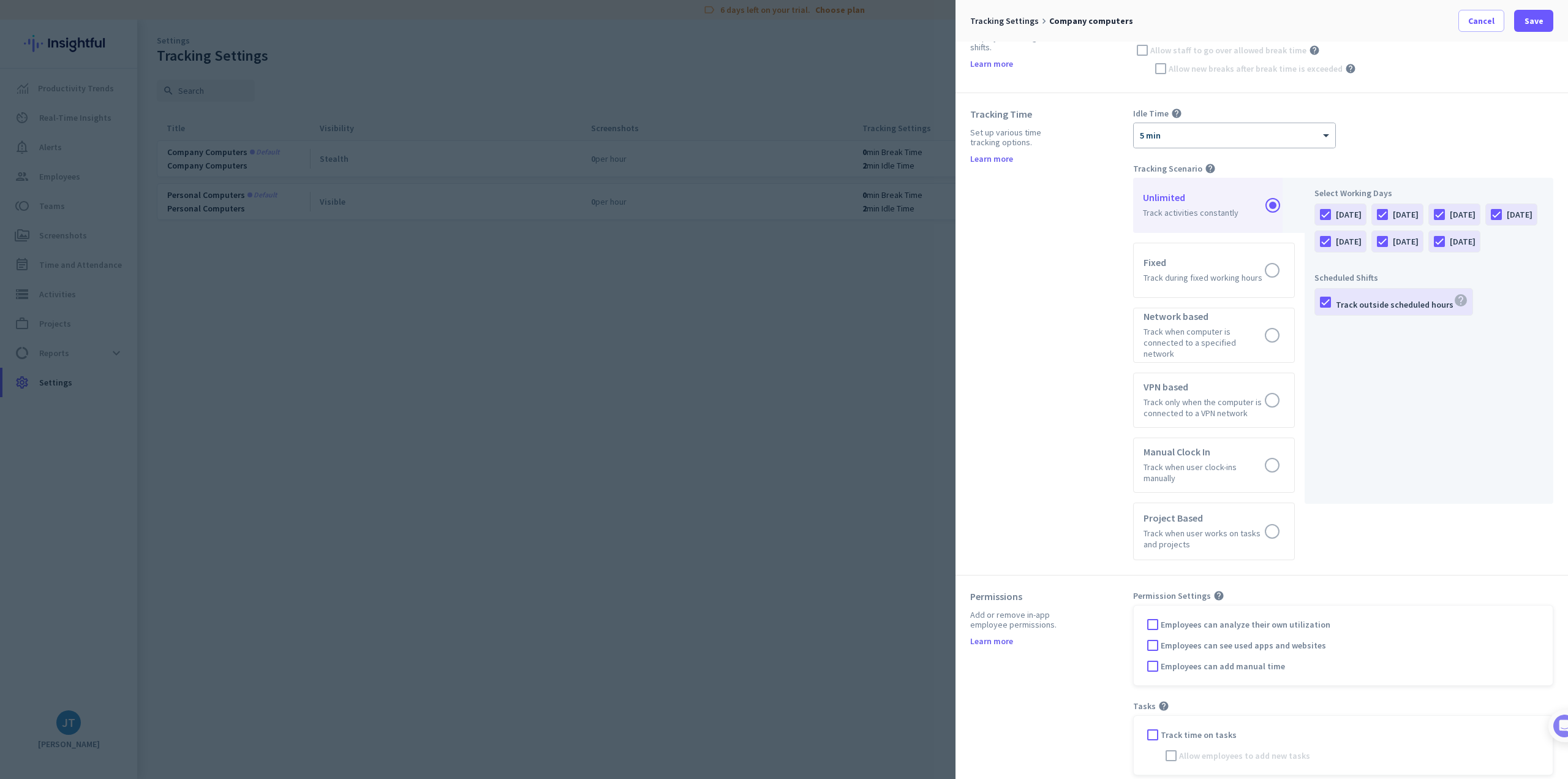
click at [1181, 618] on span "Employees can analyze their own utilization" at bounding box center [1245, 624] width 170 height 12
click at [0, 0] on input "Employees can analyze their own utilization" at bounding box center [0, 0] width 0 height 0
click at [1182, 639] on span "Employees can see used apps and websites" at bounding box center [1243, 645] width 165 height 12
click at [0, 0] on input "Employees can see used apps and websites" at bounding box center [0, 0] width 0 height 0
click at [1186, 660] on span "Employees can add manual time" at bounding box center [1222, 665] width 124 height 12
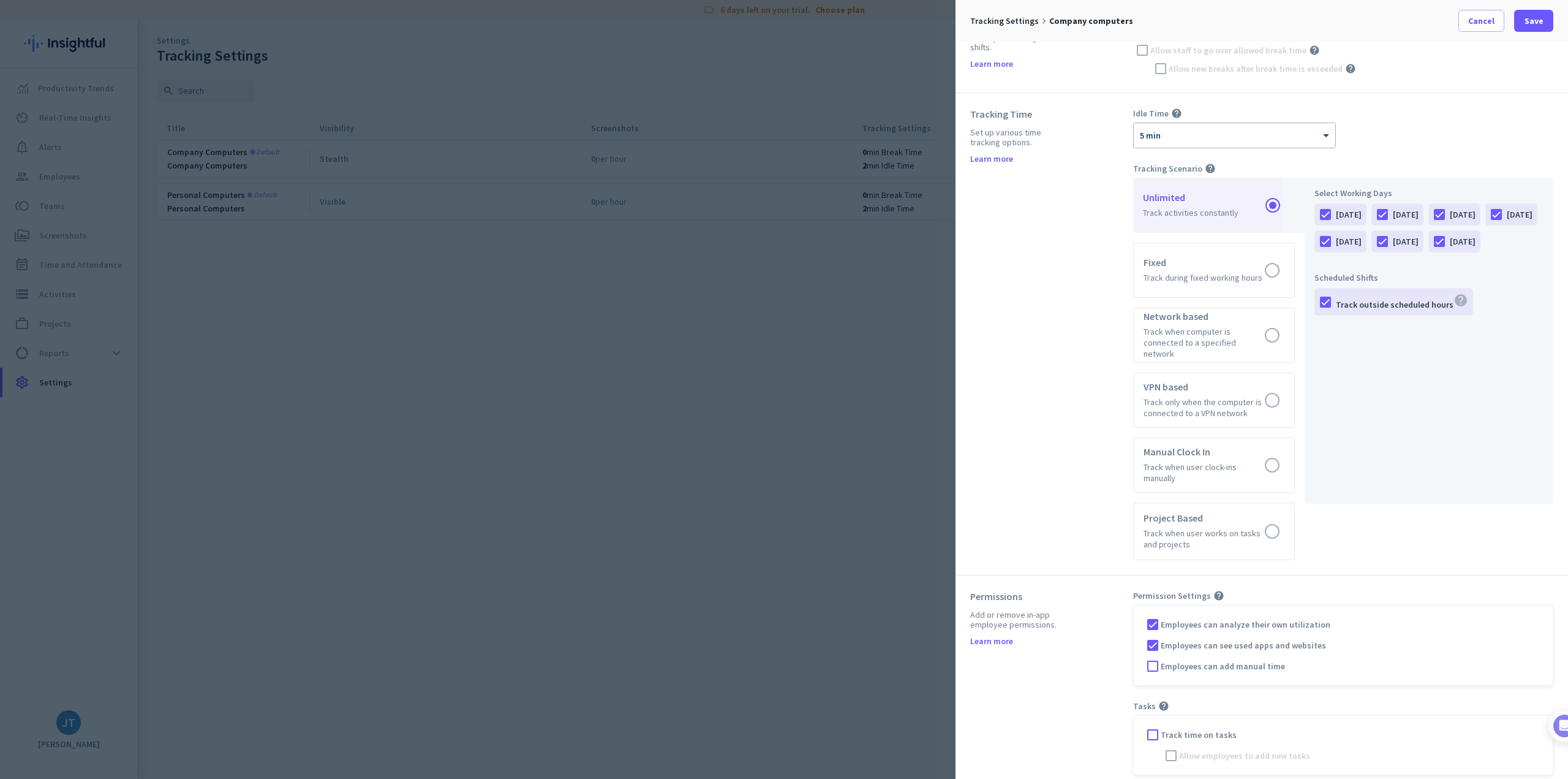
click at [0, 0] on input "Employees can add manual time" at bounding box center [0, 0] width 0 height 0
click at [1198, 728] on span "Track time on tasks" at bounding box center [1198, 734] width 76 height 12
click at [0, 0] on input "Track time on tasks" at bounding box center [0, 0] width 0 height 0
click at [1203, 749] on span "Allow employees to add new tasks" at bounding box center [1245, 755] width 131 height 12
click at [0, 0] on input "Allow employees to add new tasks" at bounding box center [0, 0] width 0 height 0
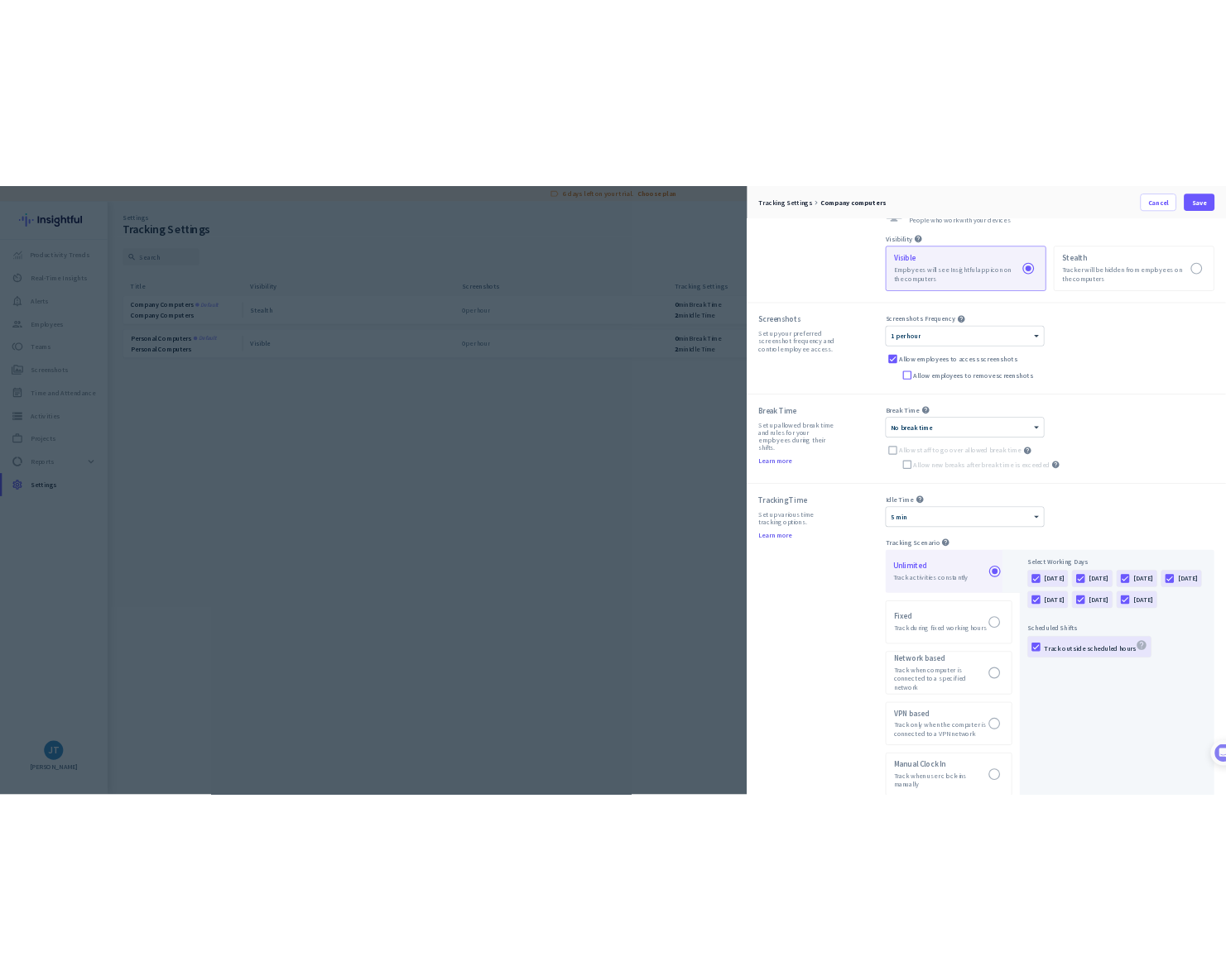
scroll to position [0, 0]
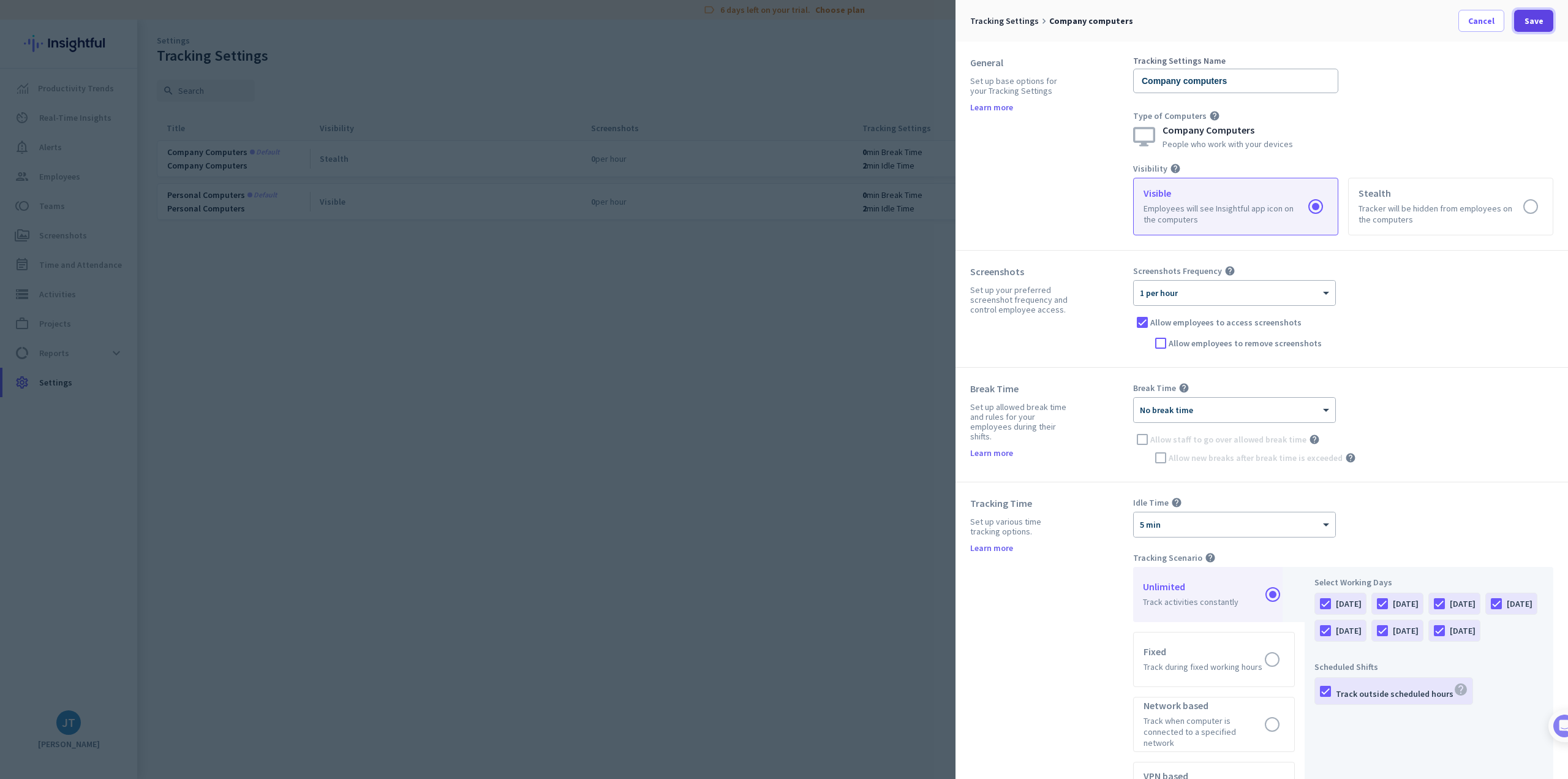
click at [1533, 25] on span "Save" at bounding box center [1534, 20] width 19 height 12
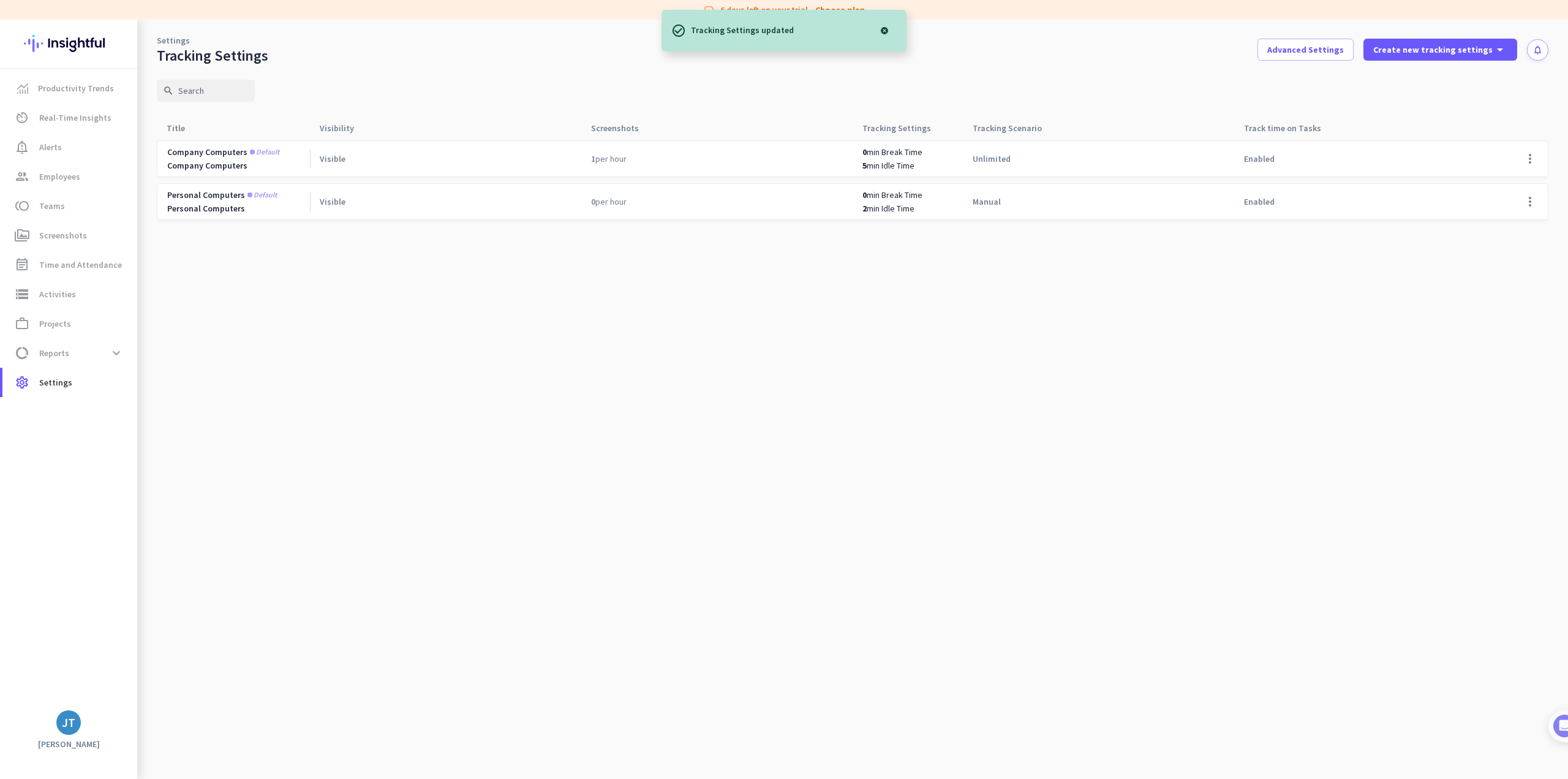
click at [788, 253] on cdk-virtual-scroll-viewport "Company computers Default Company Computers Visible 1 per hour 0 min Break Time…" at bounding box center [852, 459] width 1391 height 639
click at [50, 182] on span "Employees" at bounding box center [59, 176] width 41 height 15
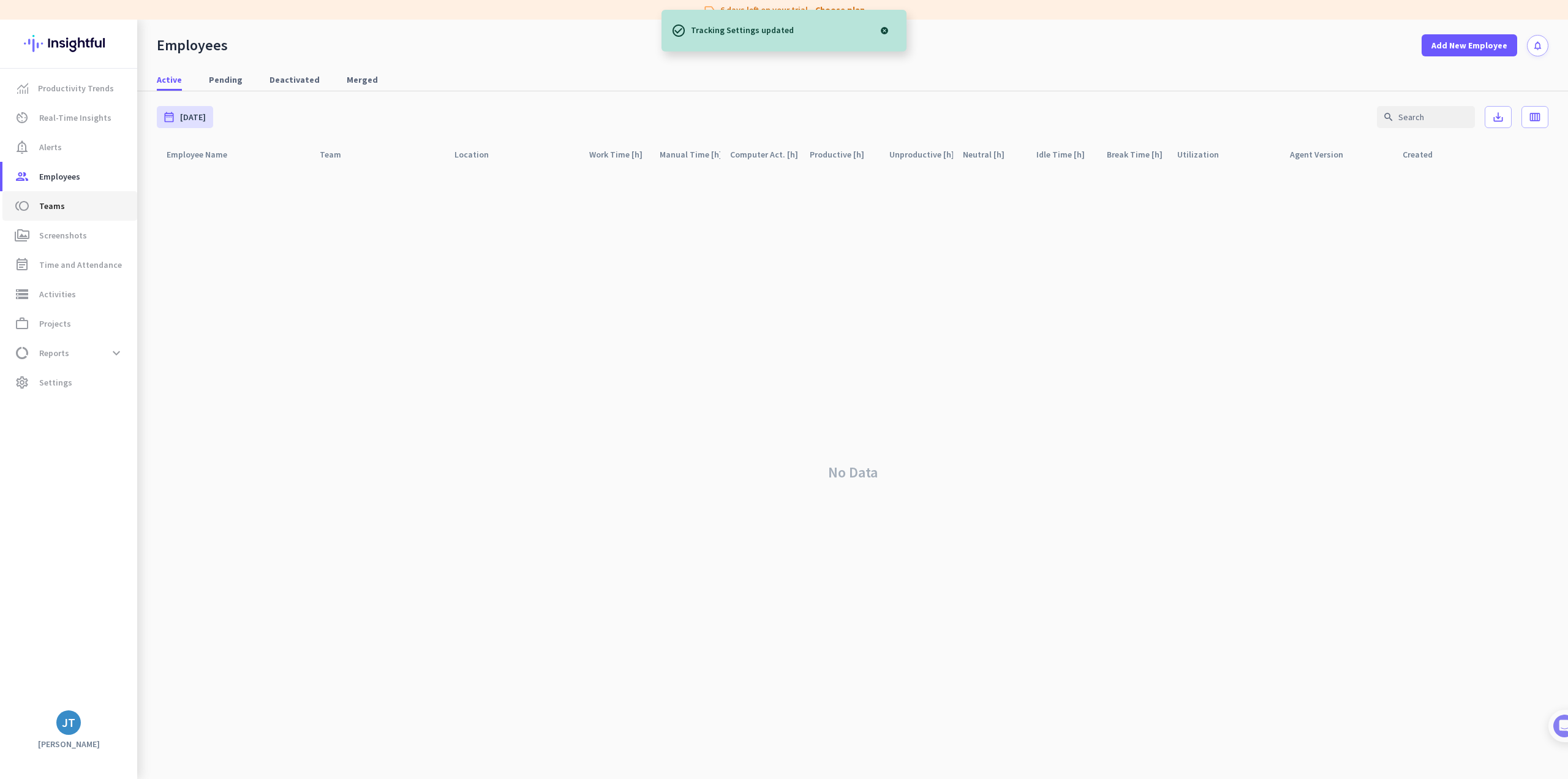
click at [50, 213] on span "Teams" at bounding box center [52, 205] width 26 height 15
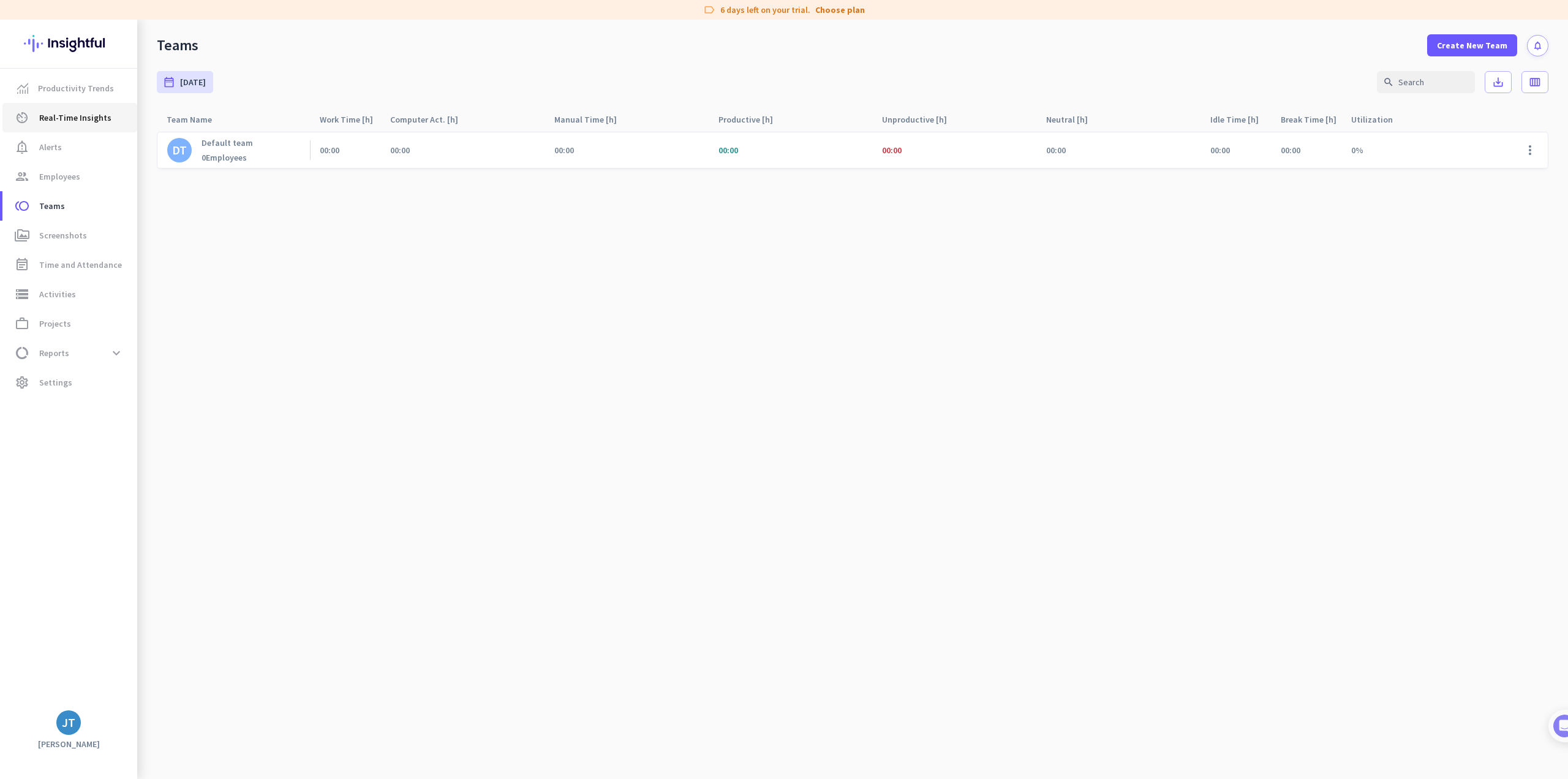
click at [42, 122] on span "Real-Time Insights" at bounding box center [75, 117] width 73 height 15
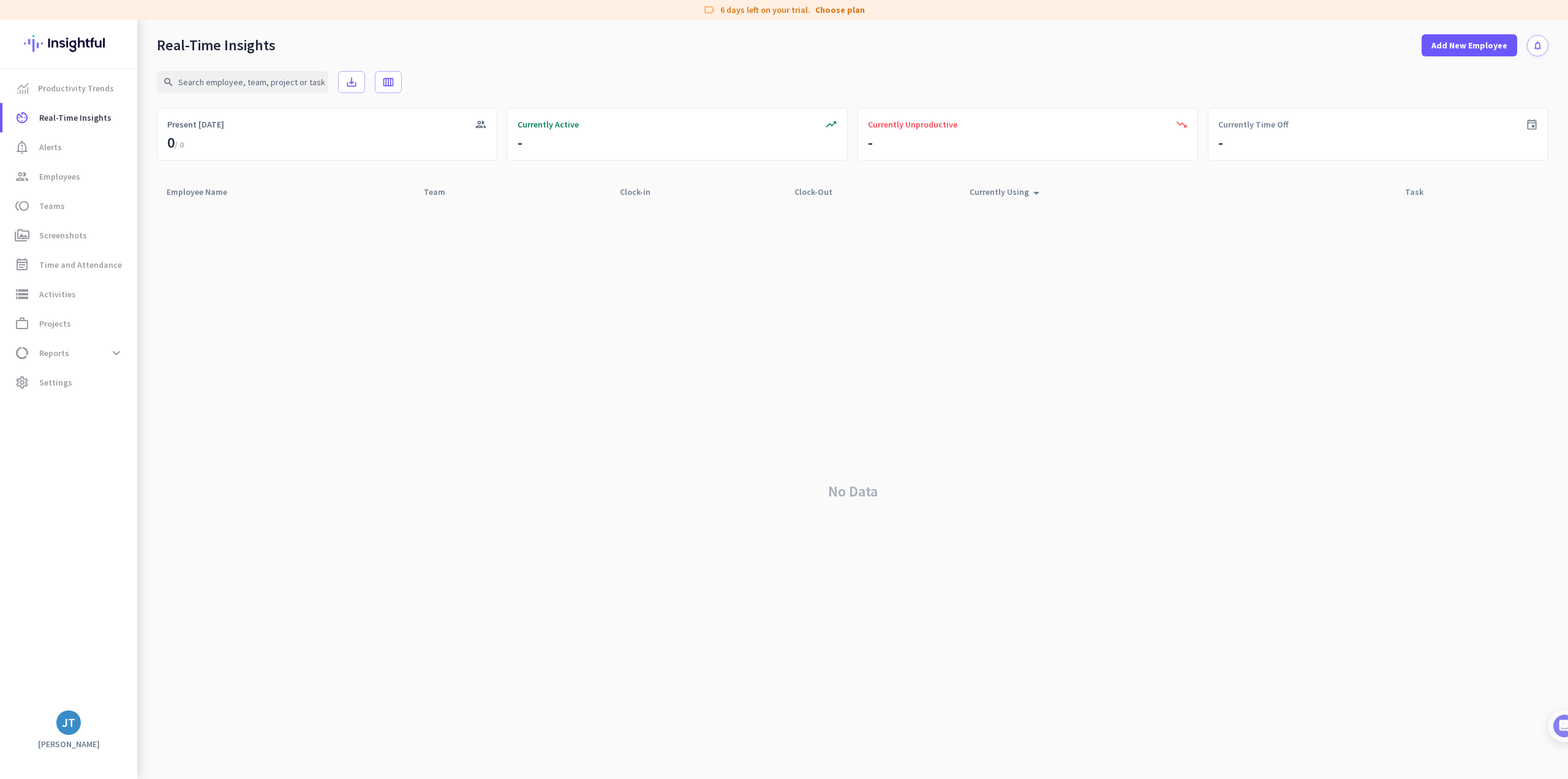
click at [561, 306] on div "No Data" at bounding box center [852, 491] width 1391 height 575
click at [646, 470] on cdk-virtual-scroll-viewport "JT Jin Takeichi Default team --:-- --:--" at bounding box center [852, 491] width 1391 height 575
click at [690, 405] on cdk-virtual-scroll-viewport "JT Jin Takeichi Default team --:-- --:--" at bounding box center [852, 491] width 1391 height 575
click at [927, 450] on cdk-virtual-scroll-viewport "JT Jin Takeichi Default team --:-- --:-- Google Chrome Unlabeled photo_camera" at bounding box center [852, 491] width 1391 height 575
